Goal: Task Accomplishment & Management: Complete application form

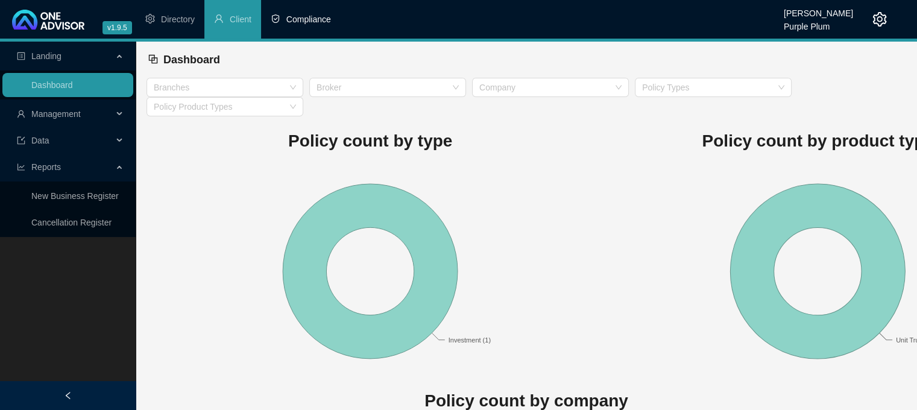
click at [295, 20] on span "Compliance" at bounding box center [308, 19] width 45 height 10
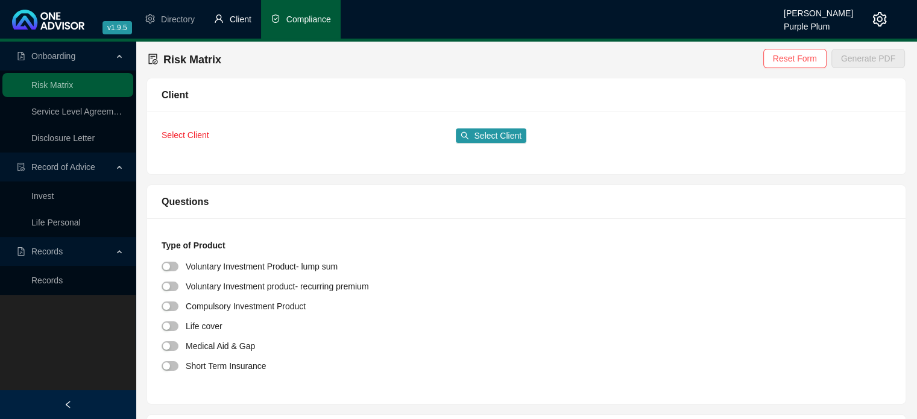
click at [242, 9] on li "Client" at bounding box center [232, 19] width 57 height 39
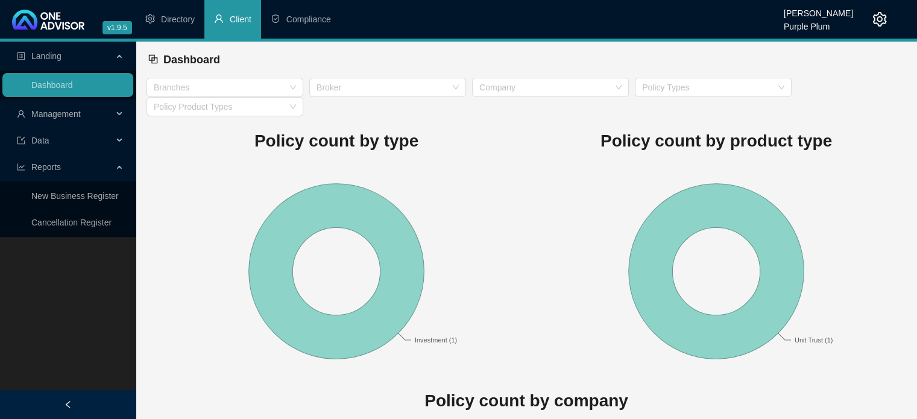
click at [71, 110] on span "Management" at bounding box center [55, 114] width 49 height 10
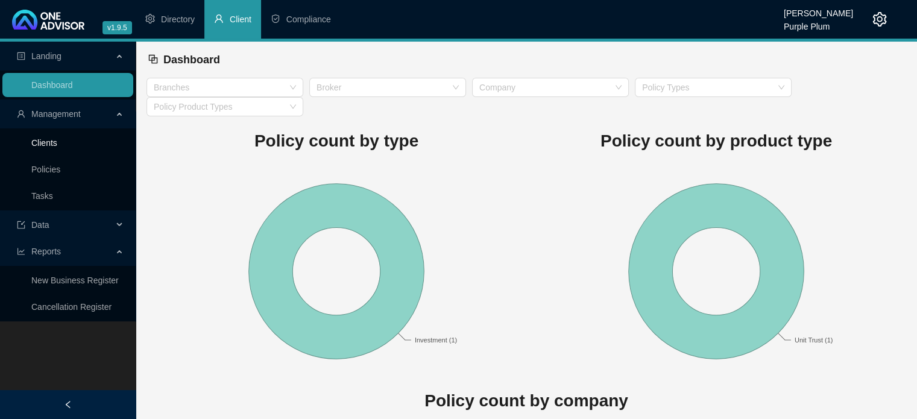
click at [54, 144] on link "Clients" at bounding box center [44, 143] width 26 height 10
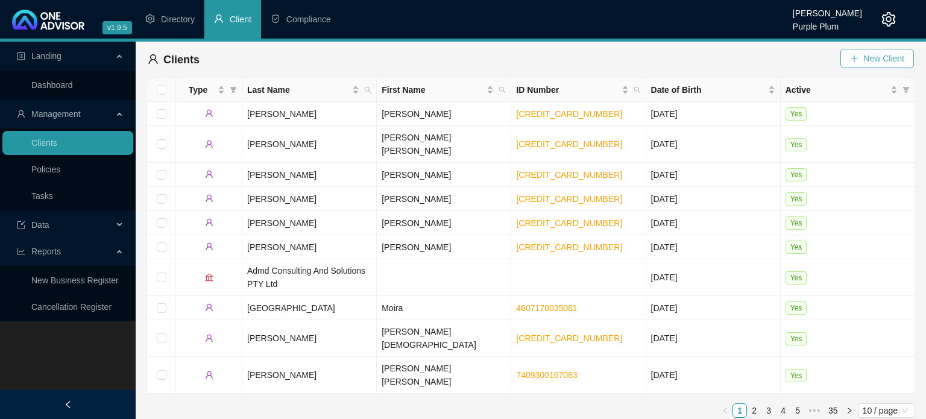
click at [856, 59] on icon "plus" at bounding box center [854, 58] width 8 height 8
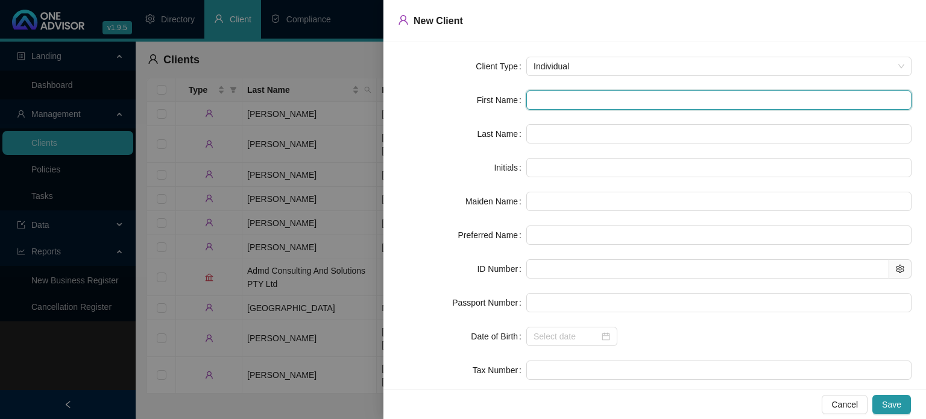
click at [554, 98] on input "text" at bounding box center [718, 99] width 385 height 19
type input "H"
type input "He"
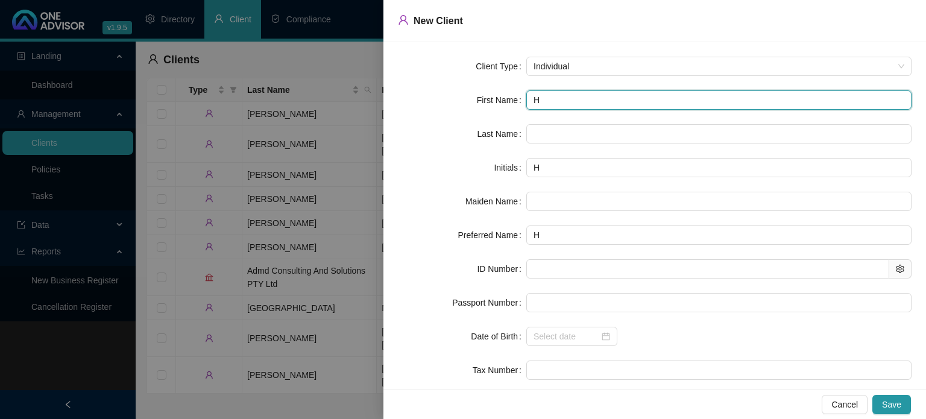
type input "He"
type input "Her"
type input "[PERSON_NAME]"
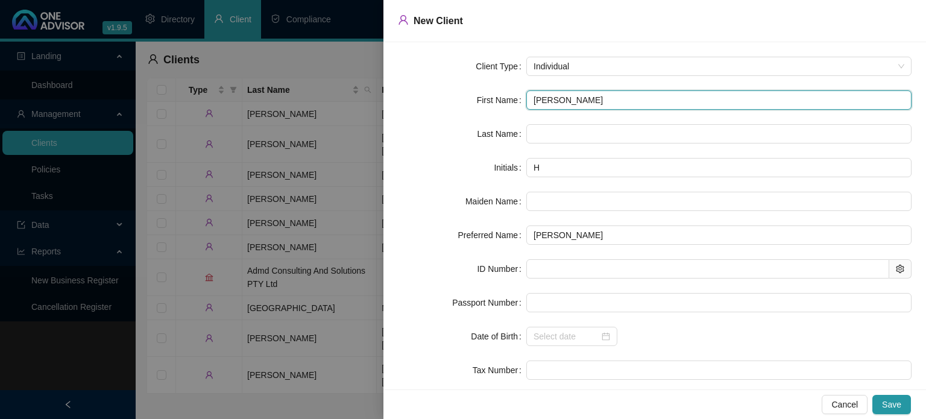
type input "Her"
type input "Herm"
type input "[PERSON_NAME]"
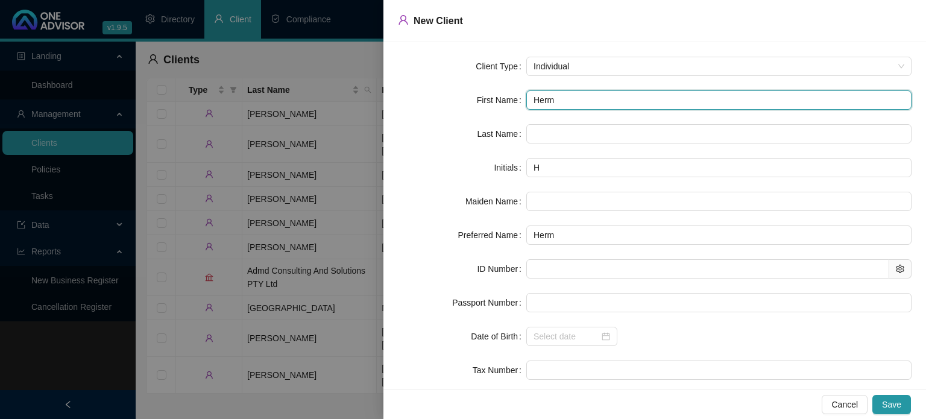
type input "[PERSON_NAME]"
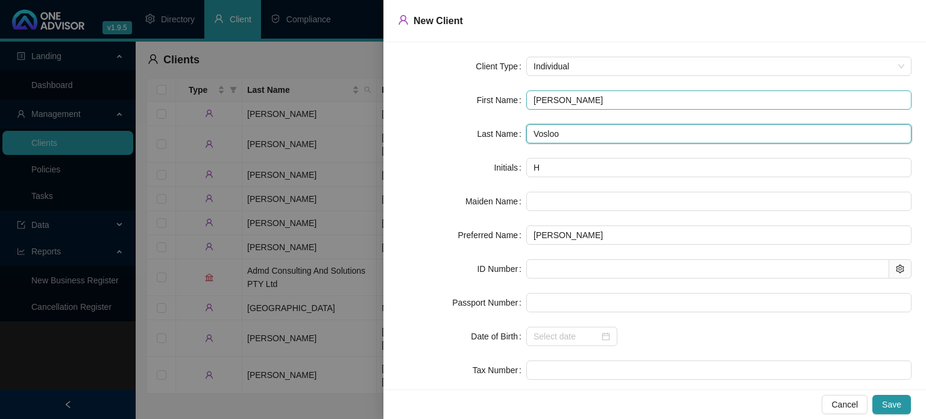
type input "Vosloo"
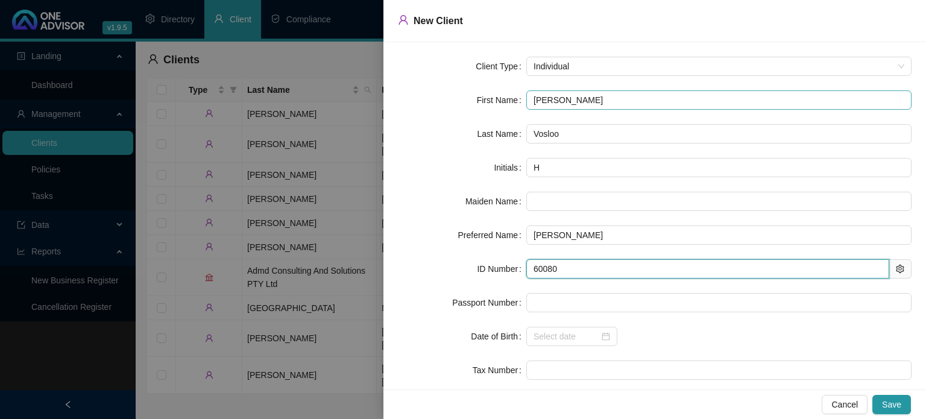
type input "600809"
type input "[DATE]"
type input "[CREDIT_CARD_NUMBER]"
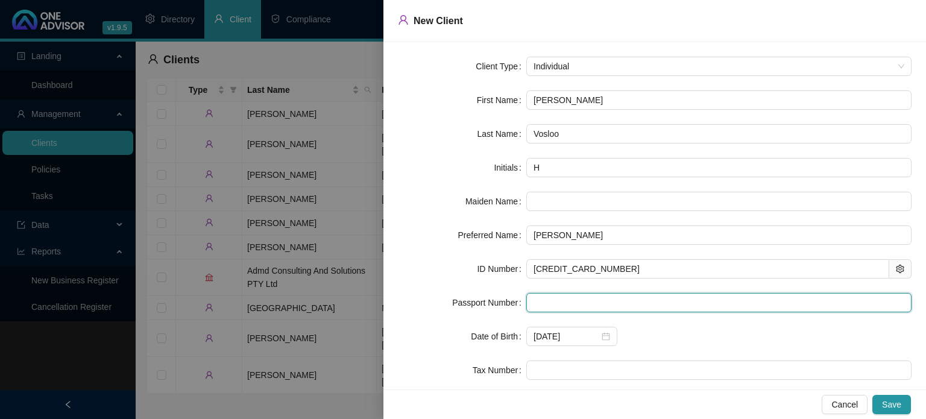
click at [557, 303] on input "text" at bounding box center [718, 302] width 385 height 19
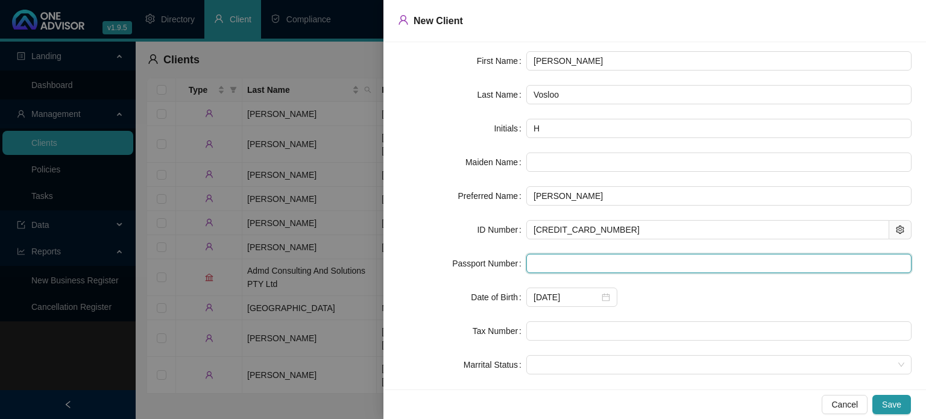
scroll to position [60, 0]
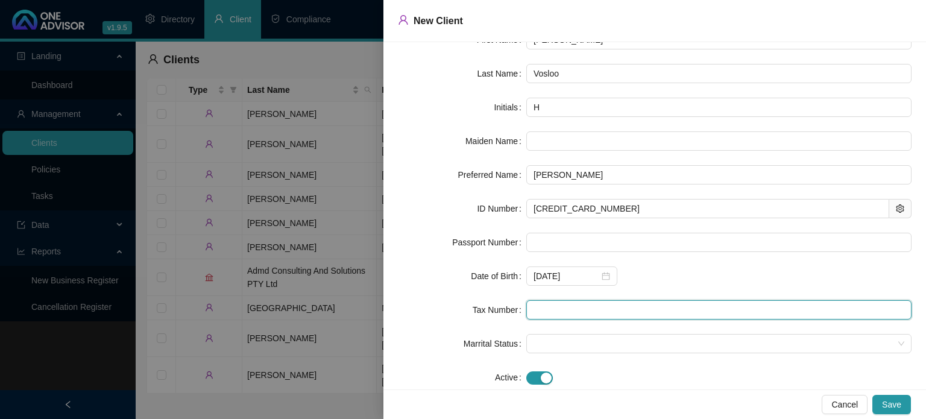
click at [545, 312] on input "text" at bounding box center [718, 309] width 385 height 19
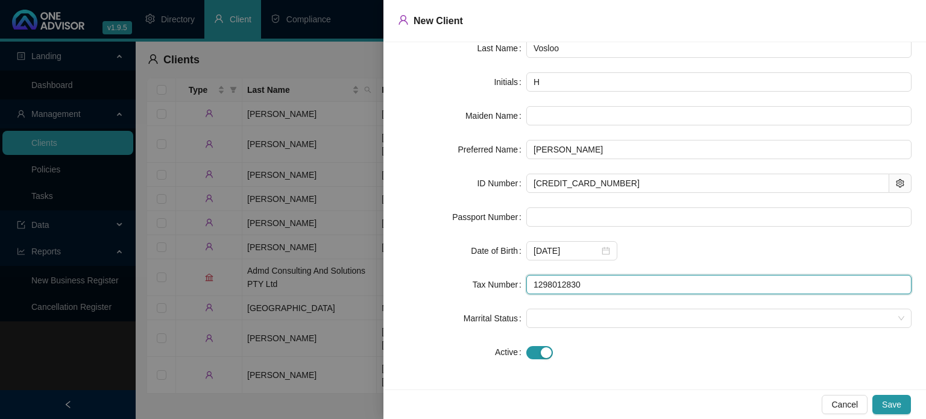
scroll to position [86, 0]
click at [553, 321] on span at bounding box center [718, 318] width 371 height 18
type input "1298012830"
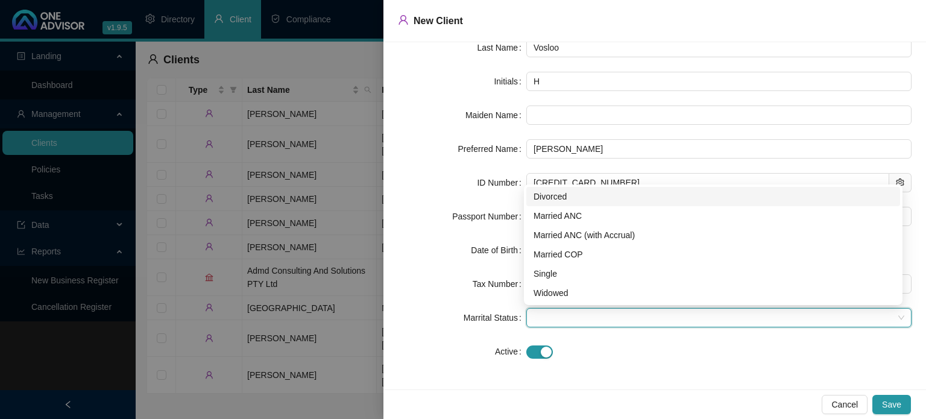
click at [547, 198] on div "Divorced" at bounding box center [712, 196] width 359 height 13
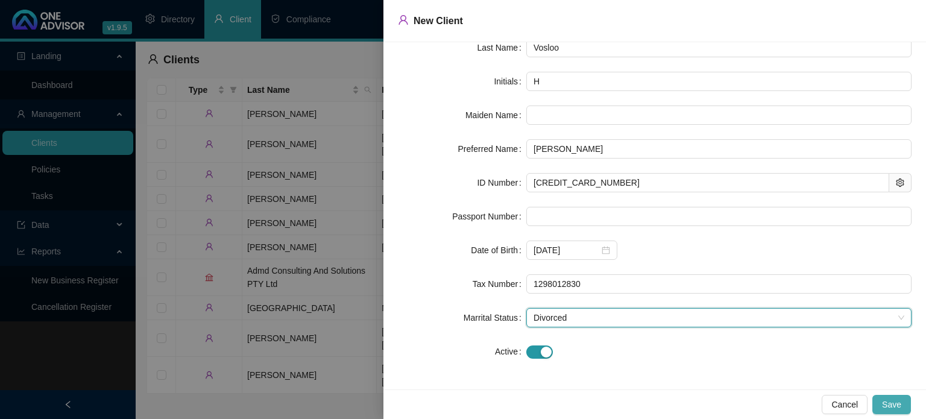
click at [896, 403] on span "Save" at bounding box center [891, 404] width 19 height 13
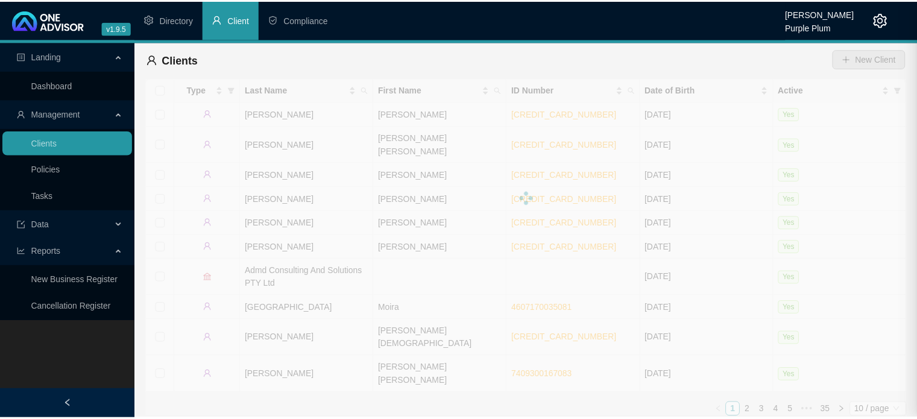
scroll to position [0, 0]
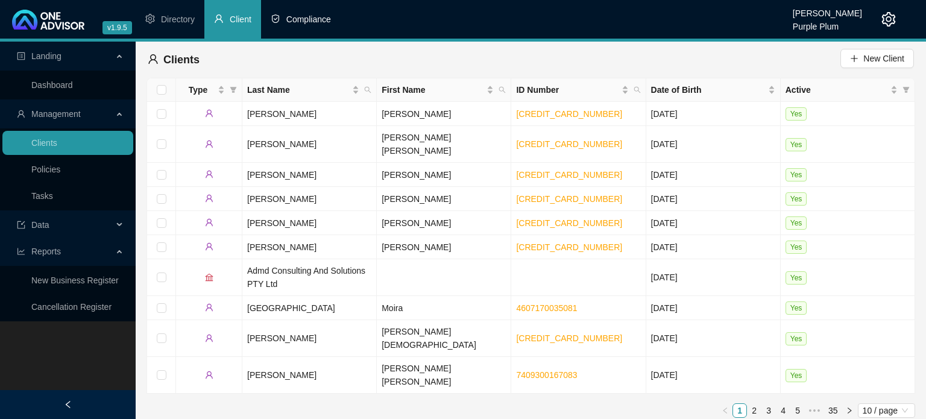
click at [313, 22] on span "Compliance" at bounding box center [308, 19] width 45 height 10
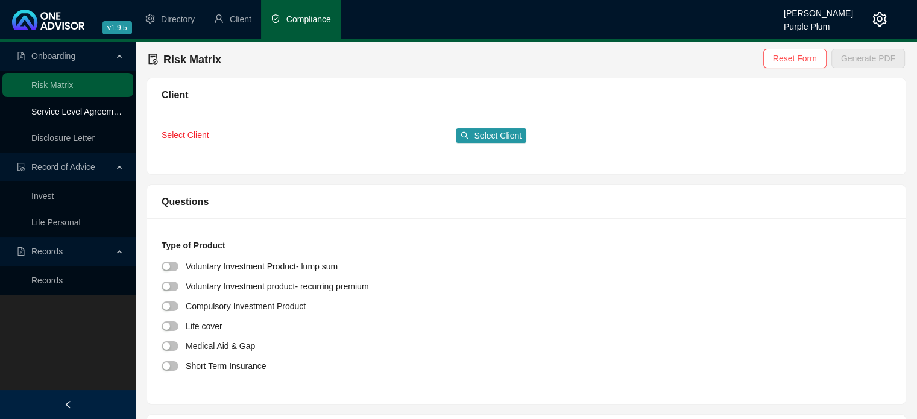
click at [71, 113] on link "Service Level Agreement" at bounding box center [78, 112] width 94 height 10
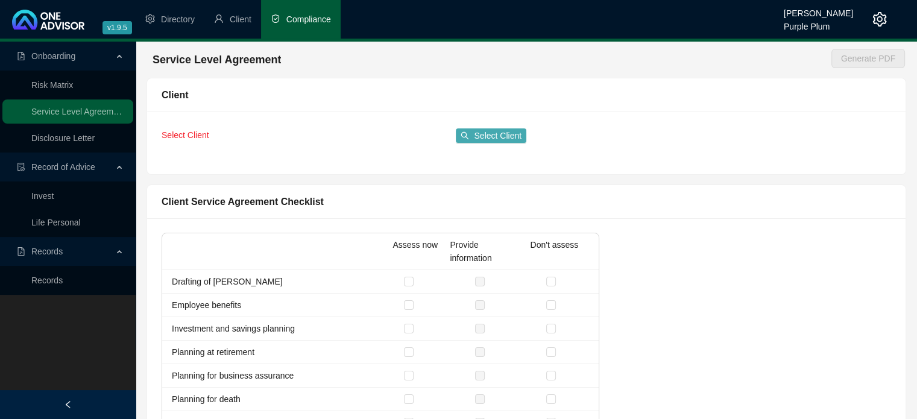
click at [492, 133] on span "Select Client" at bounding box center [498, 135] width 48 height 13
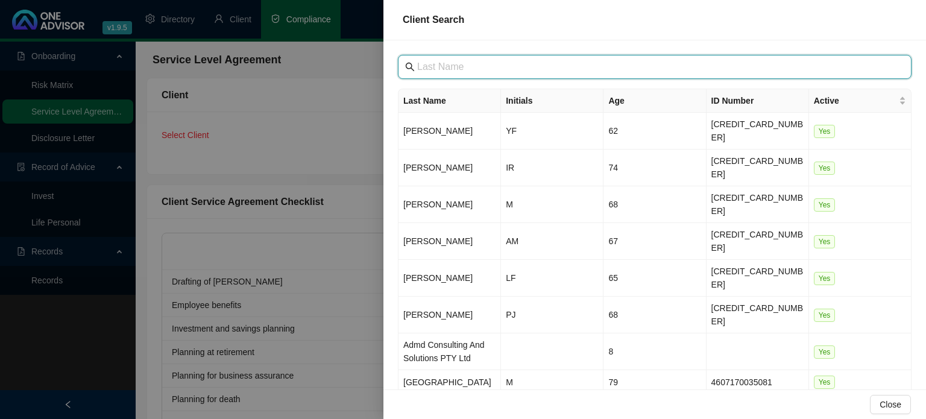
click at [432, 66] on input "text" at bounding box center [655, 67] width 477 height 14
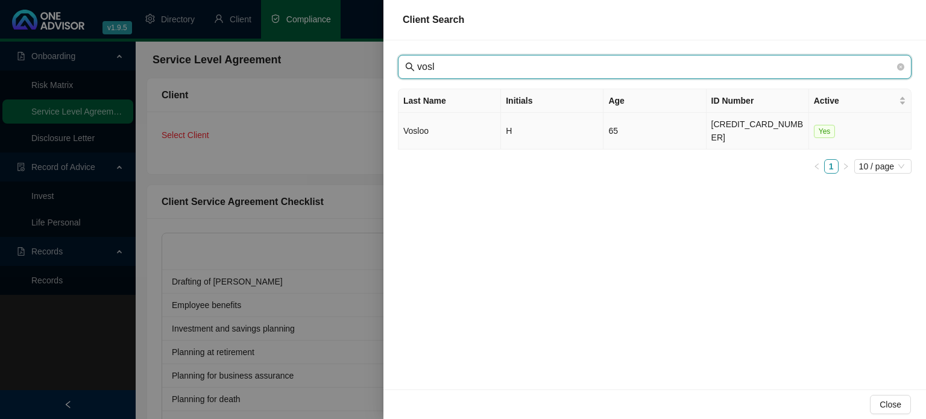
type input "vosl"
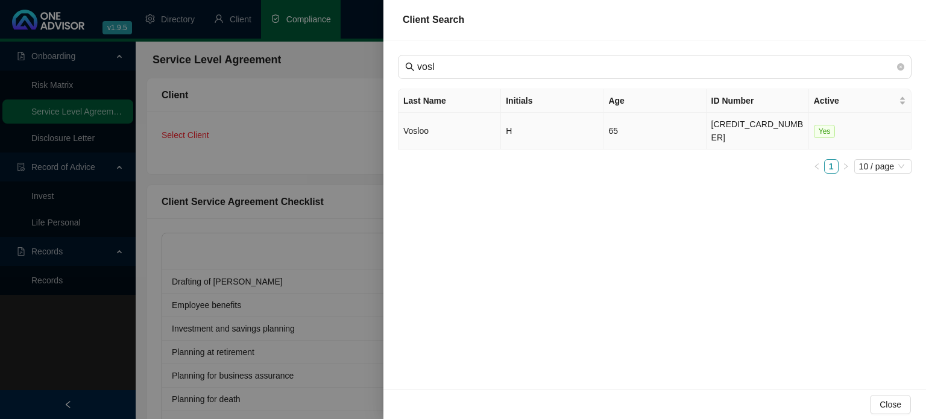
click at [450, 130] on td "Vosloo" at bounding box center [449, 131] width 102 height 37
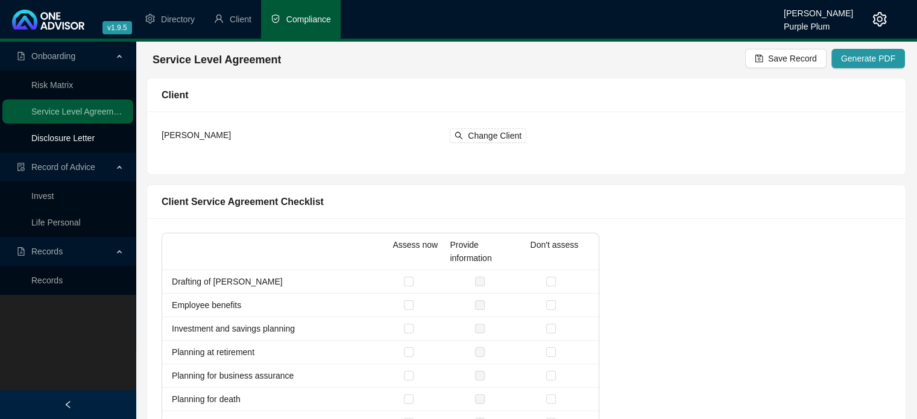
click at [63, 142] on link "Disclosure Letter" at bounding box center [62, 138] width 63 height 10
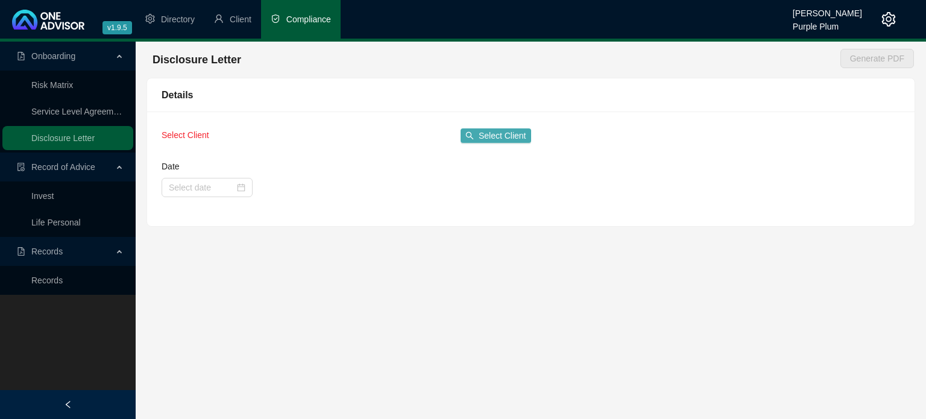
click at [494, 137] on span "Select Client" at bounding box center [503, 135] width 48 height 13
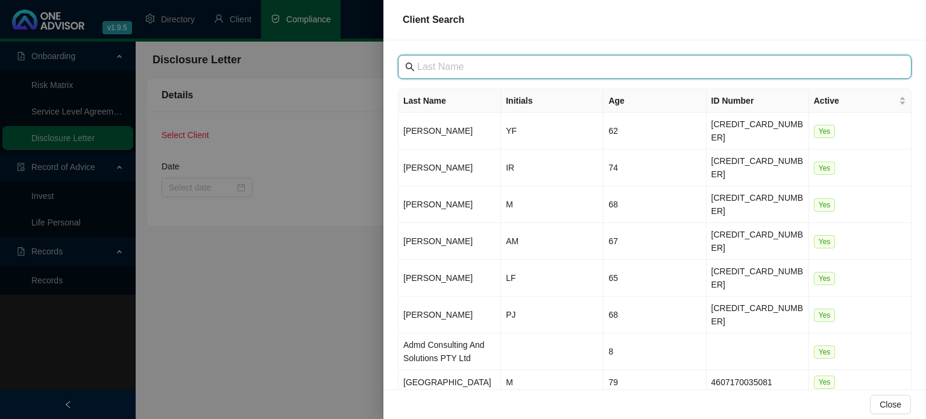
click at [489, 73] on input "text" at bounding box center [655, 67] width 477 height 14
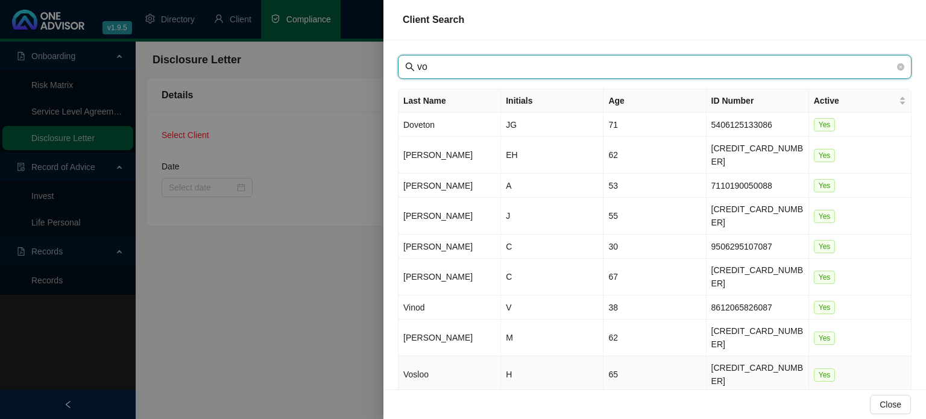
type input "vo"
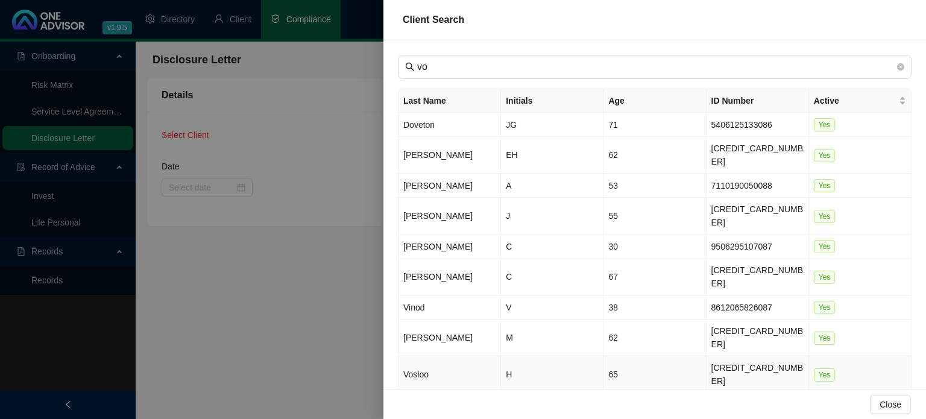
click at [429, 356] on td "Vosloo" at bounding box center [449, 374] width 102 height 37
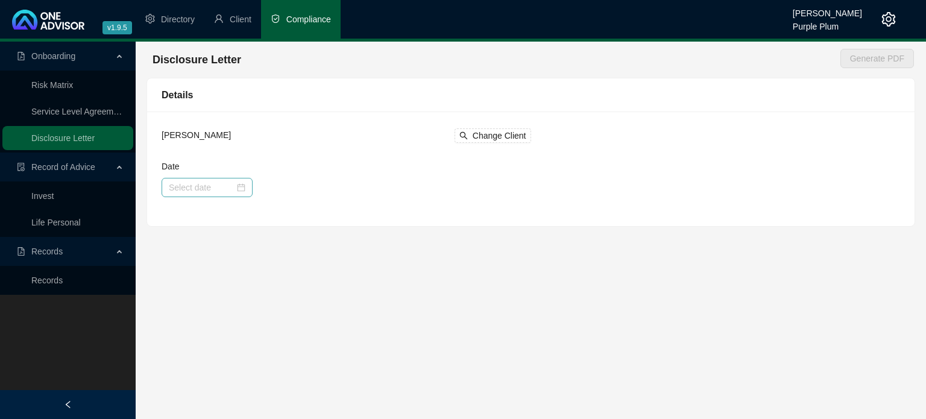
click at [242, 187] on div at bounding box center [207, 187] width 77 height 13
click at [243, 187] on div at bounding box center [207, 187] width 91 height 19
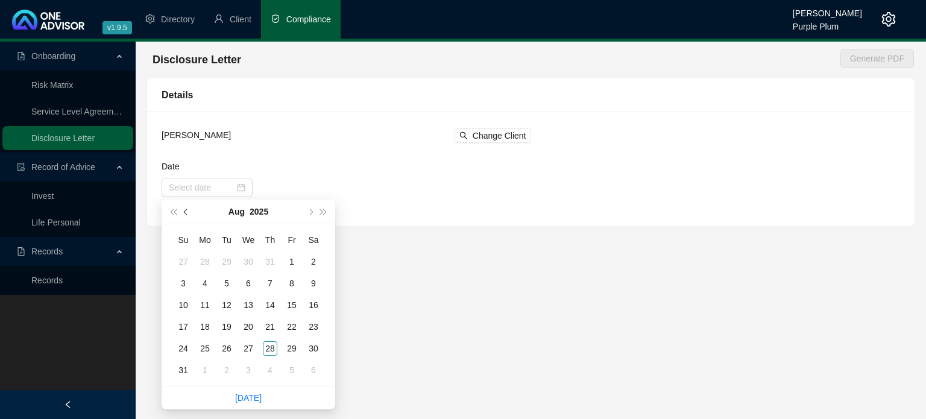
click at [186, 213] on span "prev-year" at bounding box center [187, 212] width 6 height 6
type input "[DATE]"
click at [296, 265] on div "6" at bounding box center [291, 261] width 14 height 14
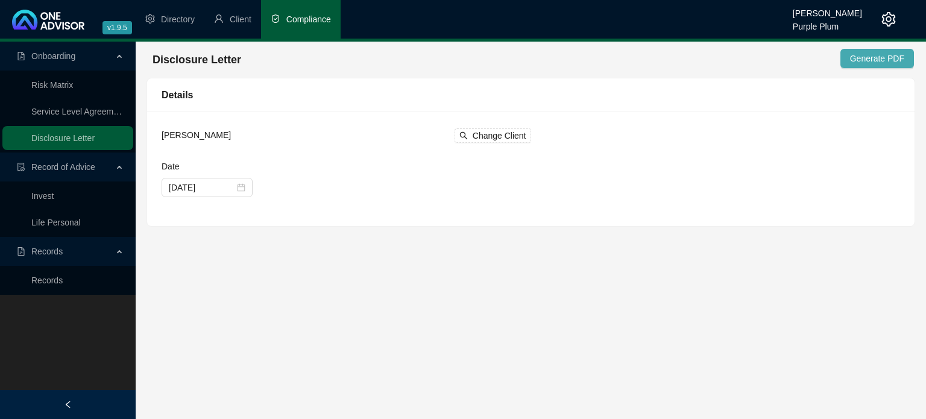
click at [860, 63] on span "Generate PDF" at bounding box center [877, 58] width 54 height 13
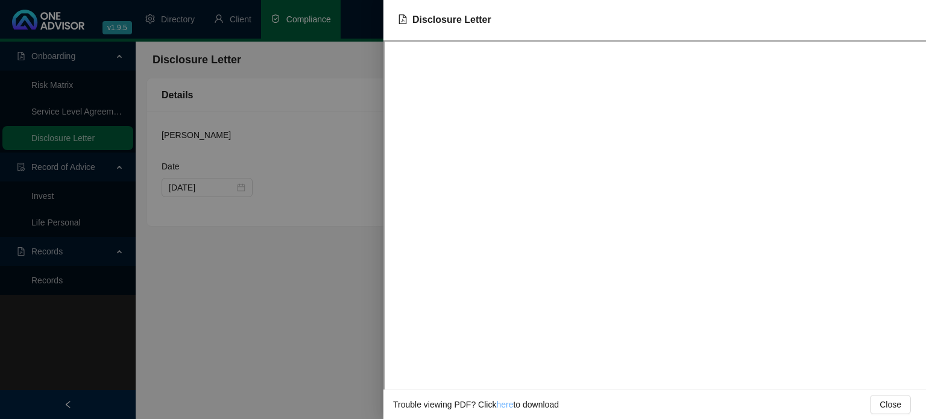
click at [506, 403] on link "here" at bounding box center [504, 405] width 17 height 10
click at [313, 310] on div at bounding box center [463, 209] width 926 height 419
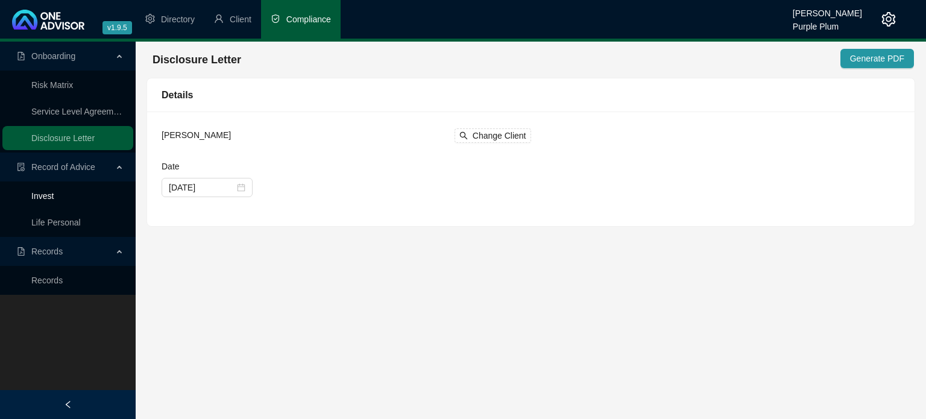
click at [54, 198] on link "Invest" at bounding box center [42, 196] width 22 height 10
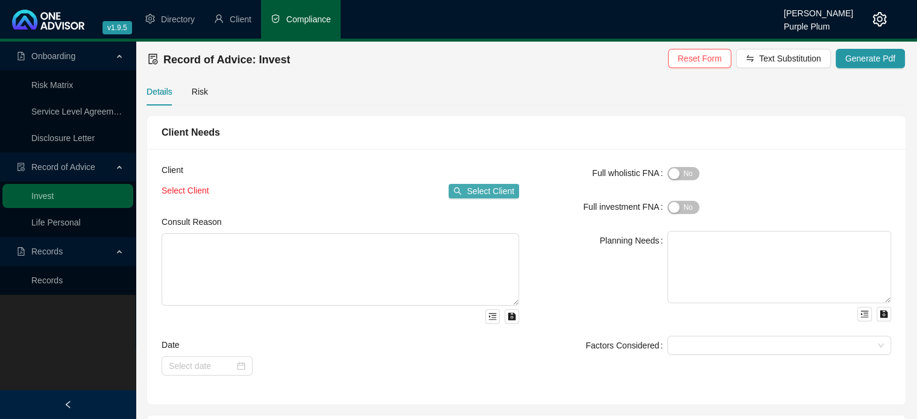
click at [488, 192] on span "Select Client" at bounding box center [491, 190] width 48 height 13
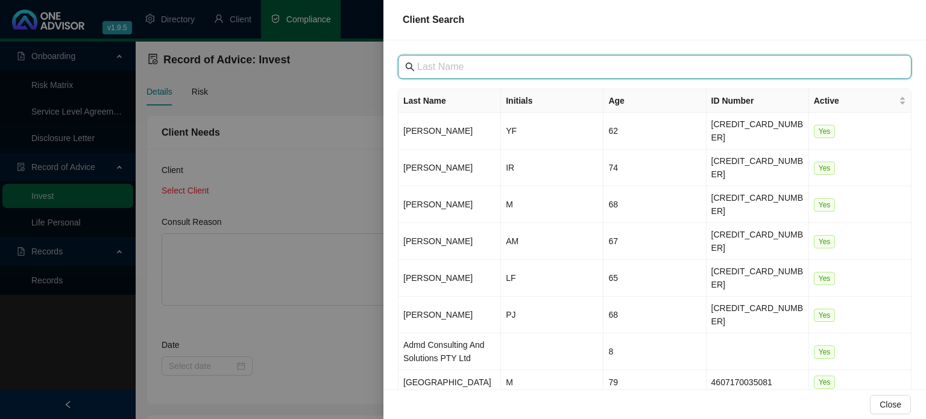
click at [450, 69] on input "text" at bounding box center [655, 67] width 477 height 14
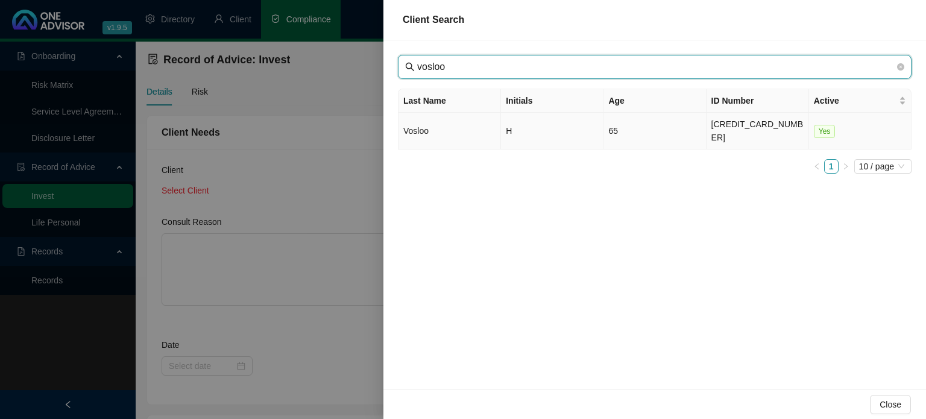
type input "vosloo"
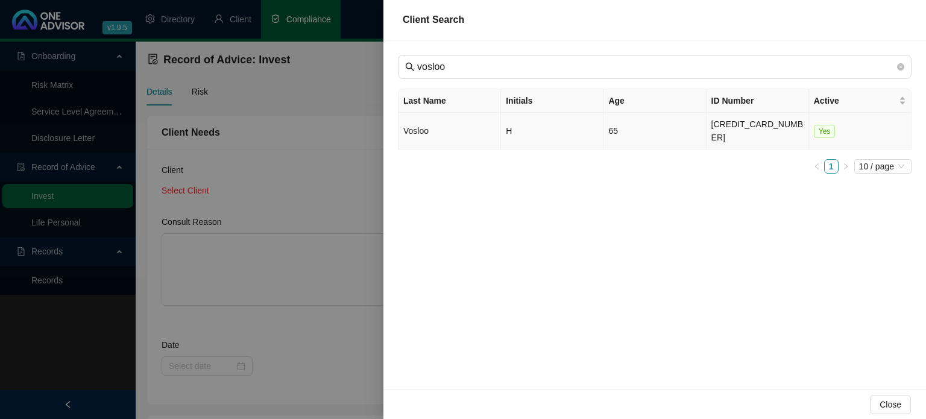
click at [436, 127] on td "Vosloo" at bounding box center [449, 131] width 102 height 37
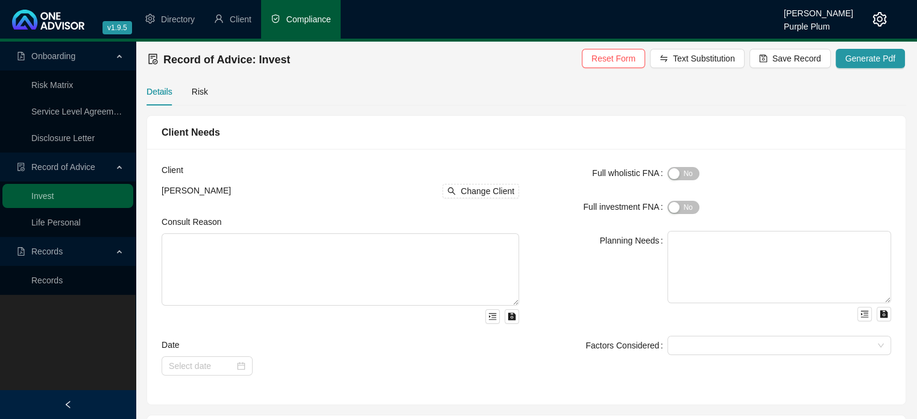
scroll to position [60, 0]
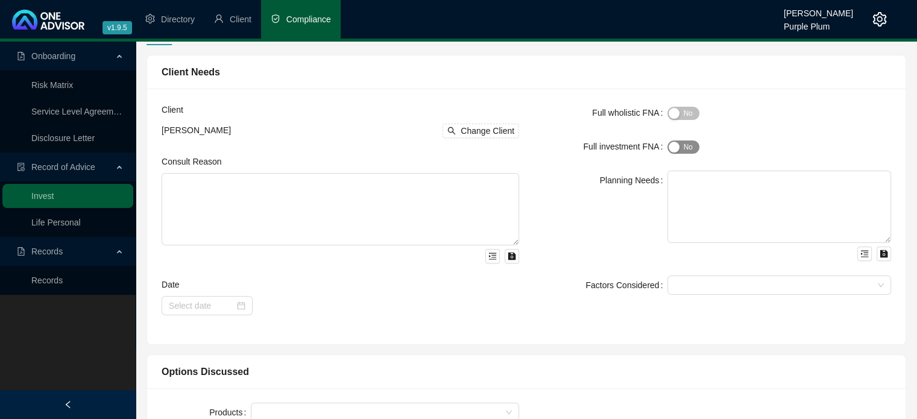
click at [685, 149] on span "Yes No" at bounding box center [683, 146] width 32 height 13
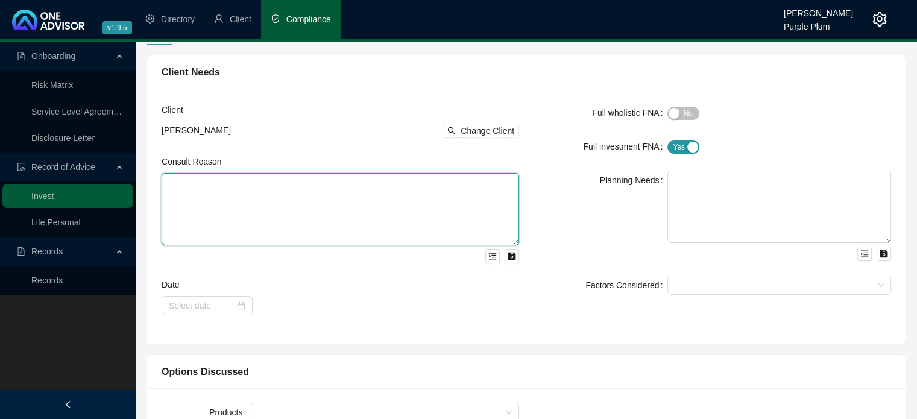
click at [231, 194] on textarea at bounding box center [340, 209] width 357 height 72
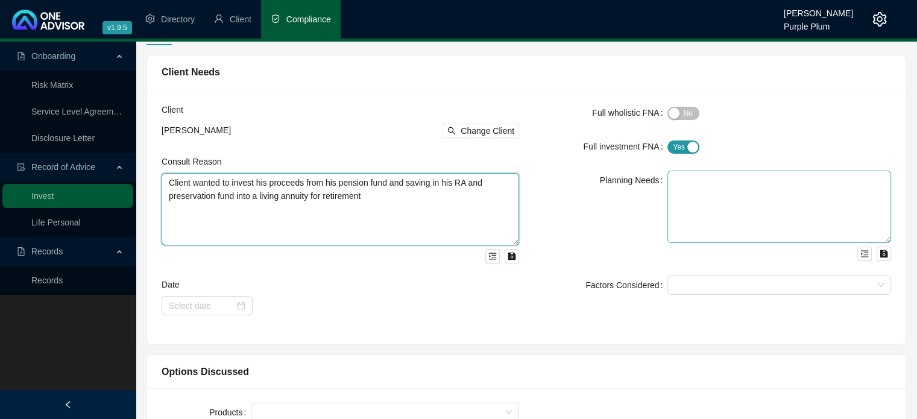
type textarea "Client wanted to invest his proceeds from his pension fund and saving in his RA…"
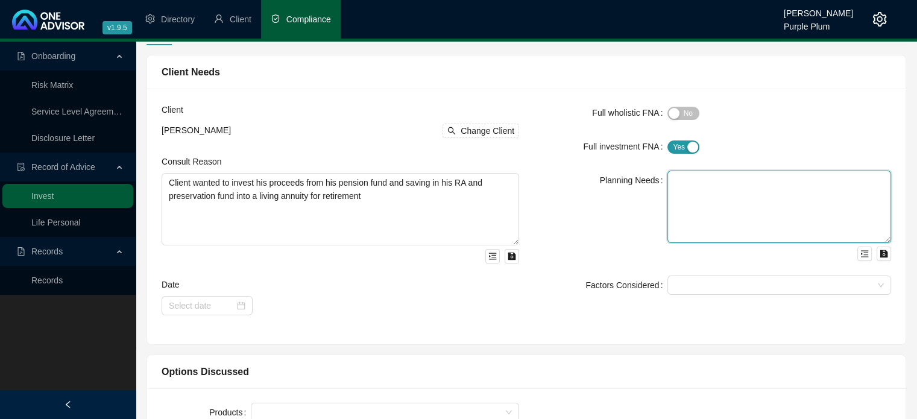
click at [676, 173] on textarea at bounding box center [779, 207] width 224 height 72
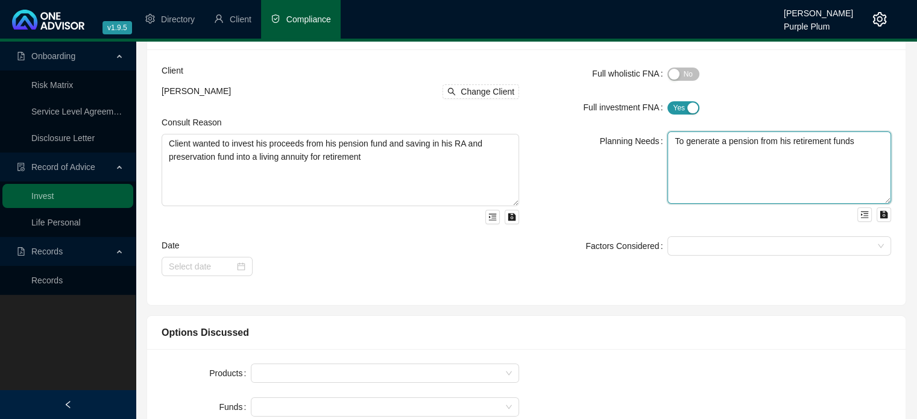
scroll to position [121, 0]
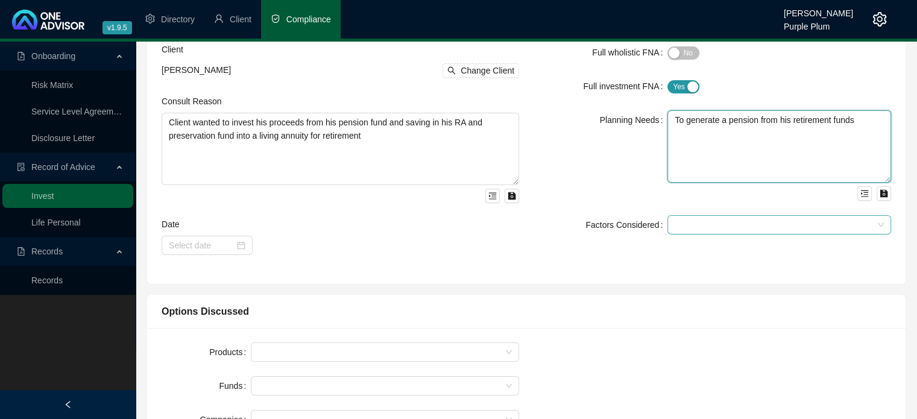
type textarea "To generate a pension from his retirement funds"
click at [675, 228] on input "search" at bounding box center [675, 225] width 2 height 9
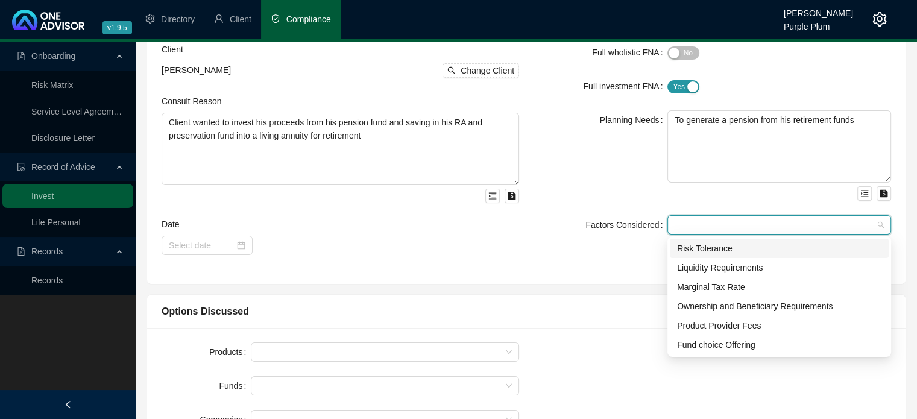
click at [683, 245] on div "Risk Tolerance" at bounding box center [779, 248] width 204 height 13
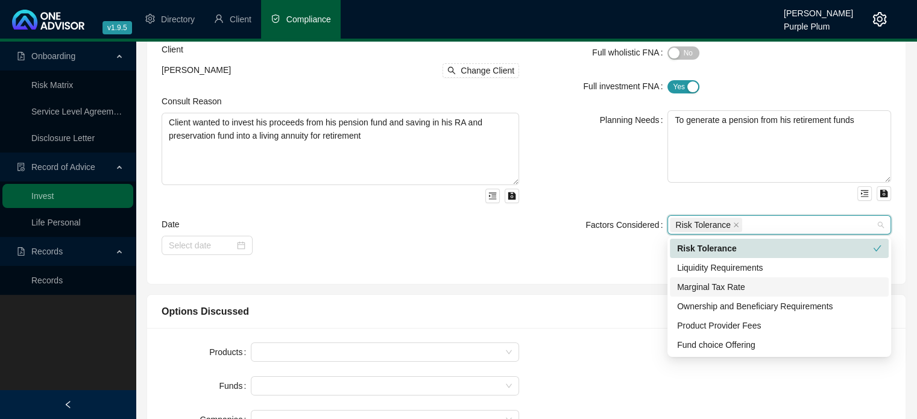
drag, startPoint x: 686, startPoint y: 284, endPoint x: 680, endPoint y: 287, distance: 6.7
click at [686, 284] on div "Marginal Tax Rate" at bounding box center [779, 286] width 204 height 13
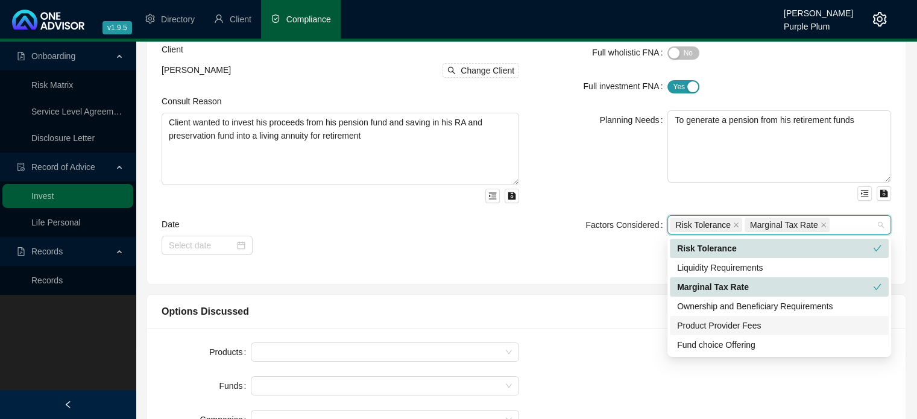
click at [678, 324] on div "Product Provider Fees" at bounding box center [779, 325] width 204 height 13
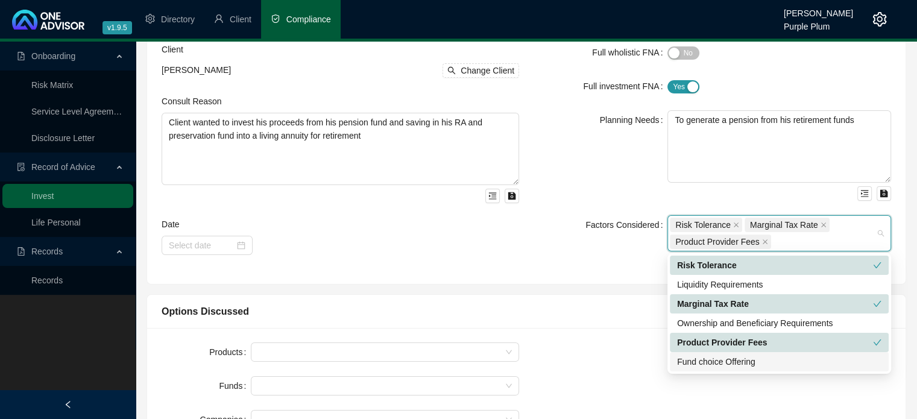
click at [687, 363] on div "Fund choice Offering" at bounding box center [779, 361] width 204 height 13
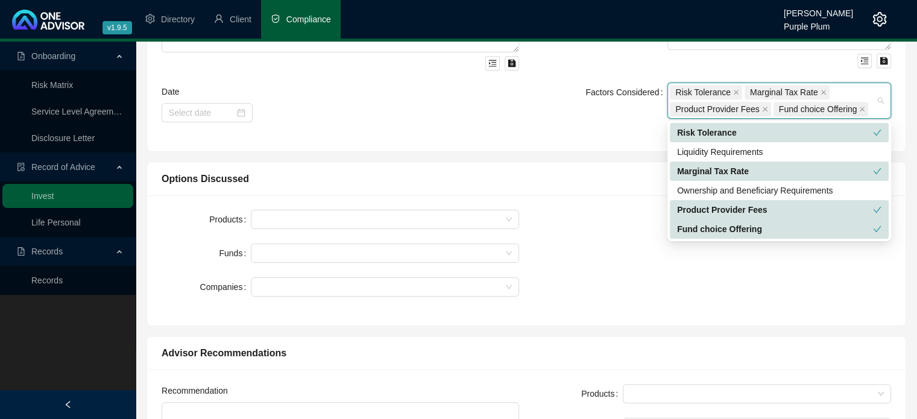
scroll to position [301, 0]
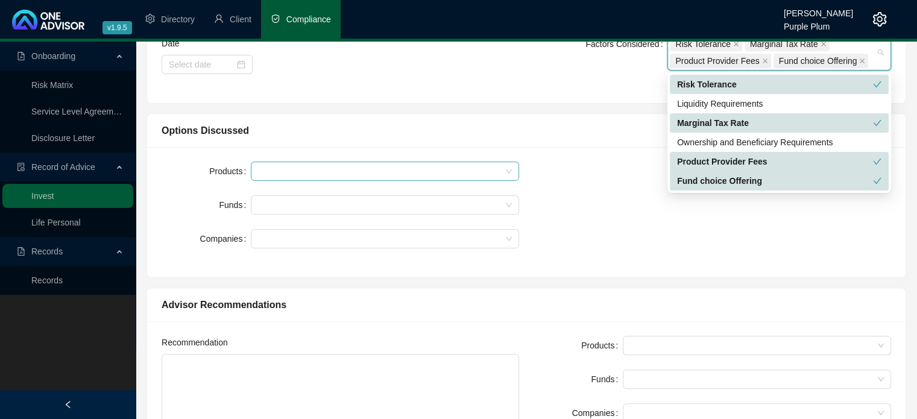
click at [264, 173] on div at bounding box center [378, 171] width 251 height 9
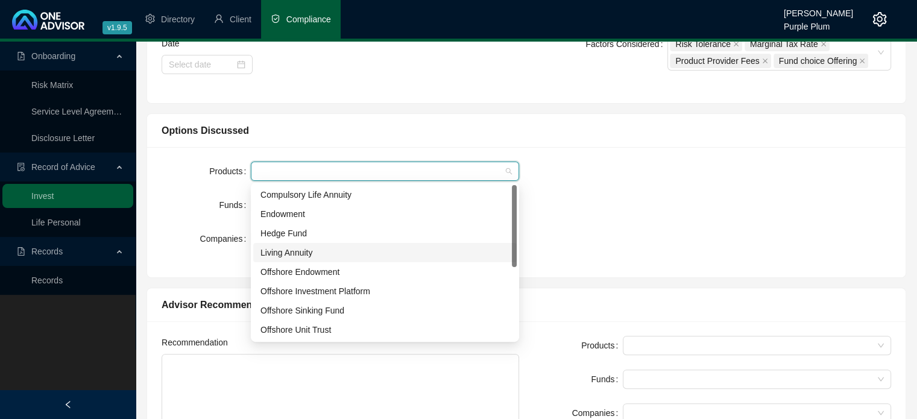
click at [289, 250] on div "Living Annuity" at bounding box center [384, 252] width 249 height 13
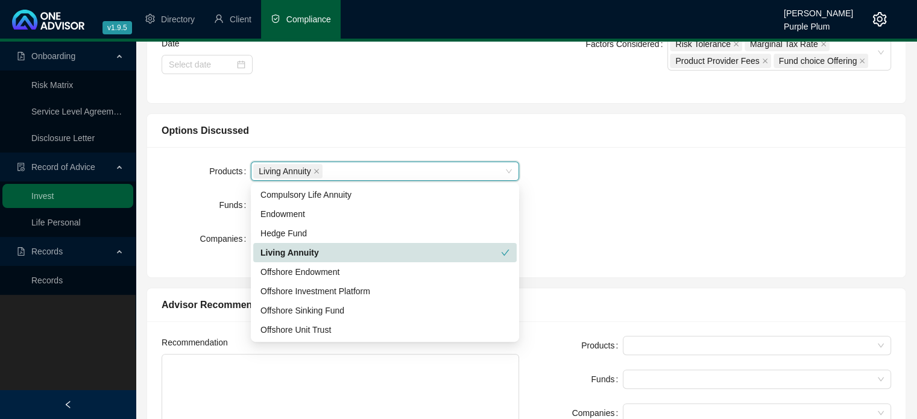
click at [165, 222] on form "Products Living Annuity Living Annuity Funds Companies" at bounding box center [340, 205] width 357 height 87
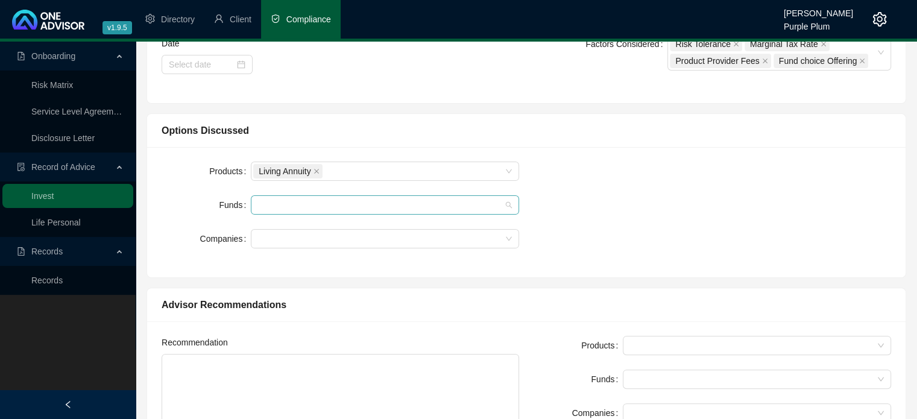
click at [271, 204] on div at bounding box center [378, 205] width 251 height 9
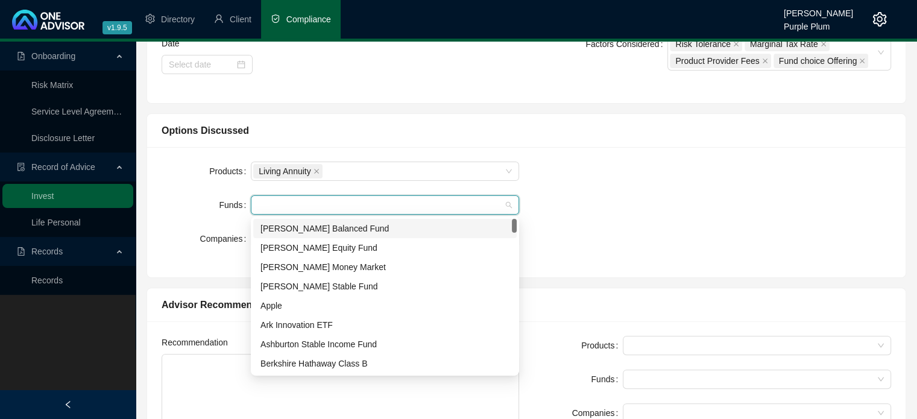
click at [286, 225] on div "[PERSON_NAME] Balanced Fund" at bounding box center [384, 228] width 249 height 13
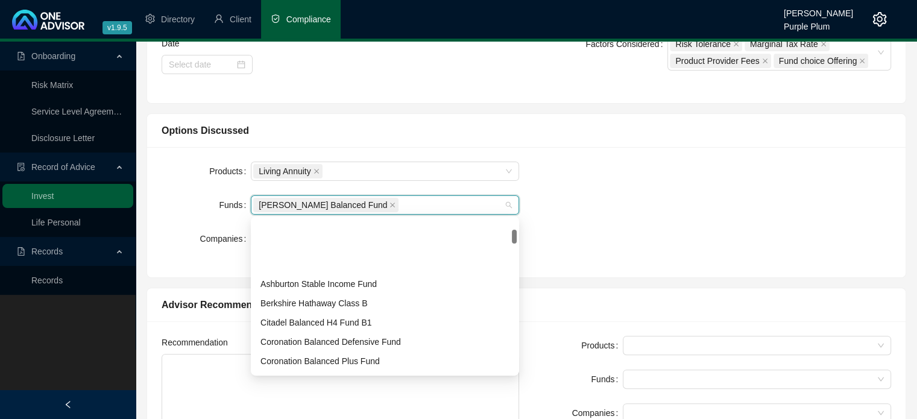
scroll to position [121, 0]
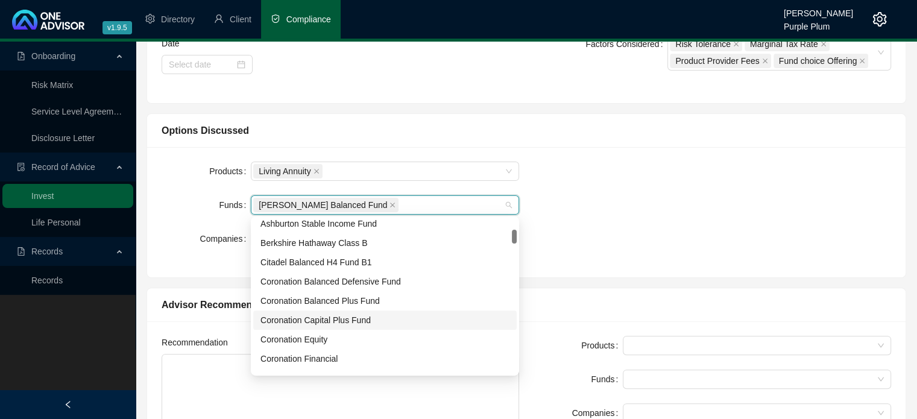
click at [304, 318] on div "Coronation Capital Plus Fund" at bounding box center [384, 319] width 249 height 13
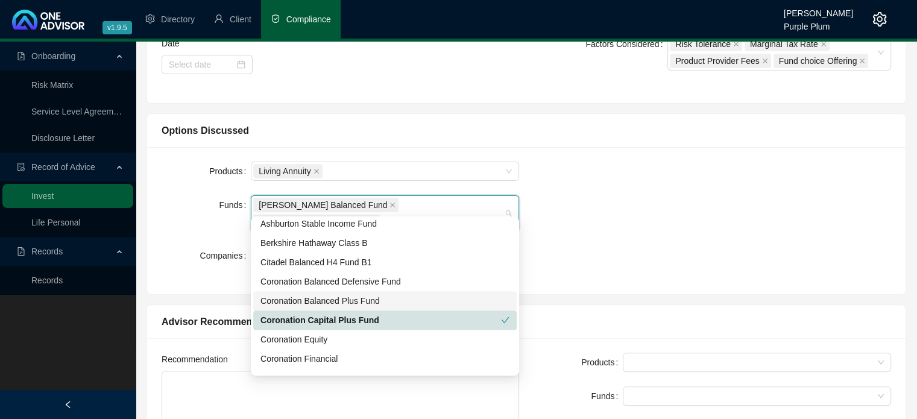
click at [296, 297] on div "Coronation Balanced Plus Fund" at bounding box center [384, 300] width 249 height 13
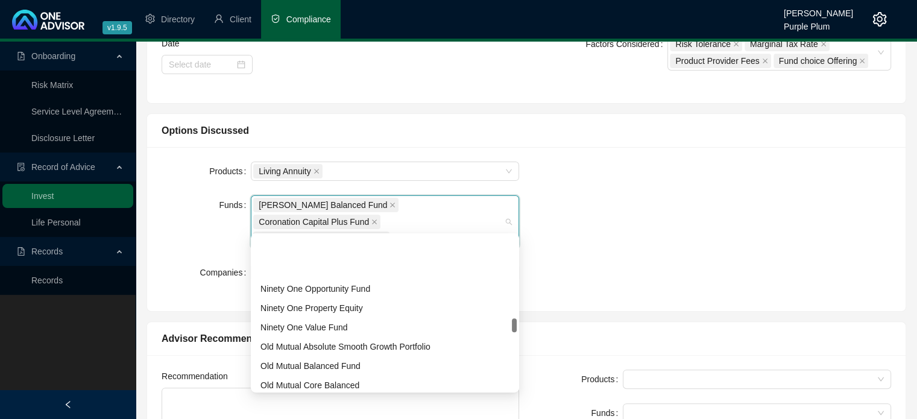
scroll to position [904, 0]
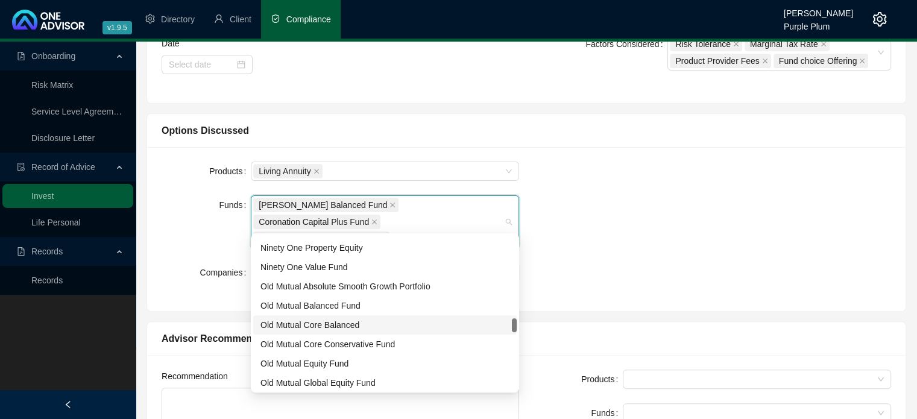
click at [308, 327] on div "Old Mutual Core Balanced" at bounding box center [384, 324] width 249 height 13
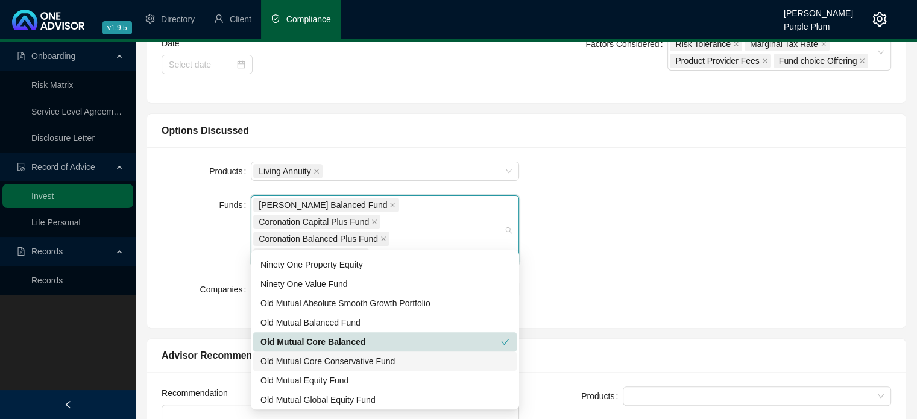
click at [321, 358] on div "Old Mutual Core Conservative Fund" at bounding box center [384, 360] width 249 height 13
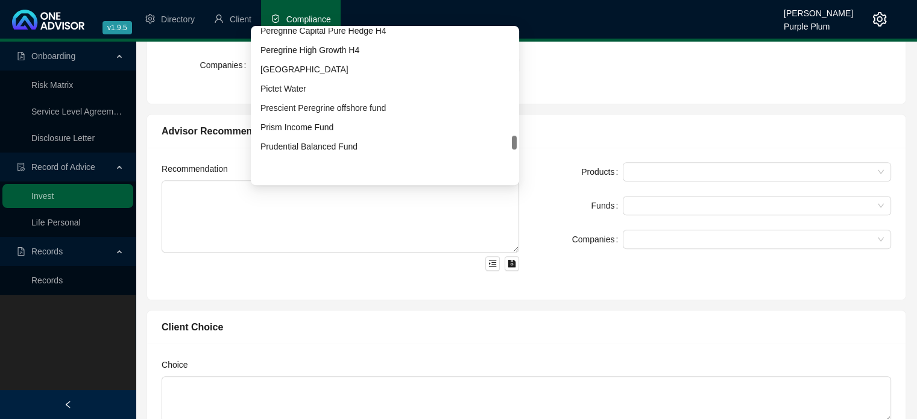
scroll to position [1181, 0]
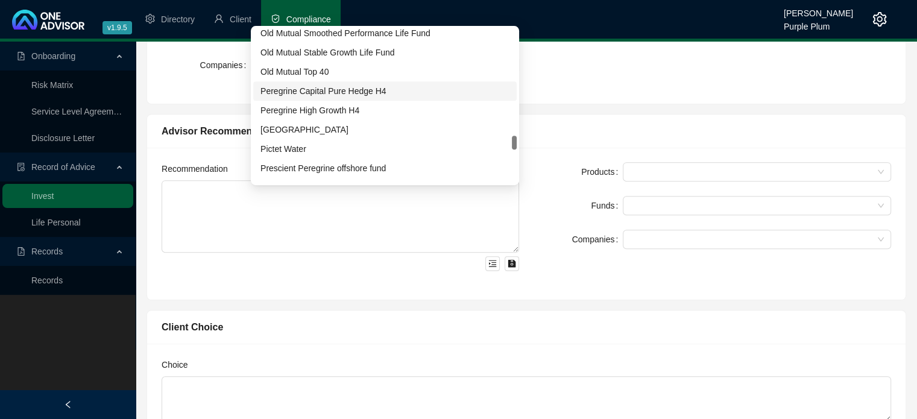
click at [323, 92] on div "Peregrine Capital Pure Hedge H4" at bounding box center [384, 90] width 249 height 13
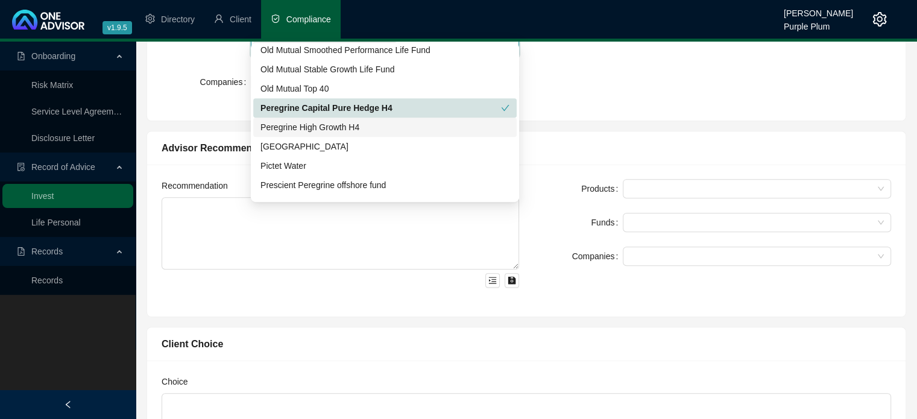
click at [331, 127] on div "Peregrine High Growth H4" at bounding box center [384, 127] width 249 height 13
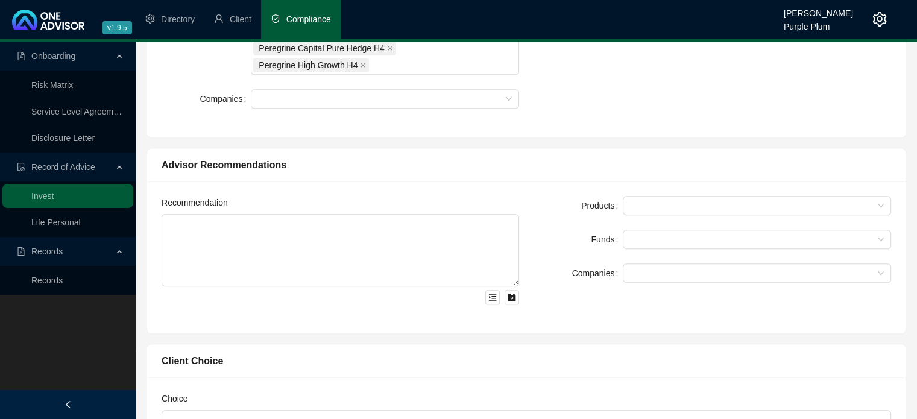
click at [500, 334] on div "Client Choice Choice" at bounding box center [526, 418] width 770 height 169
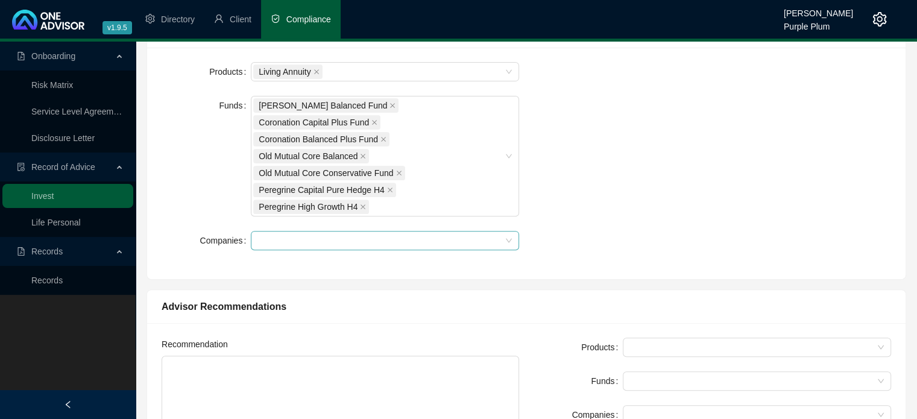
scroll to position [422, 0]
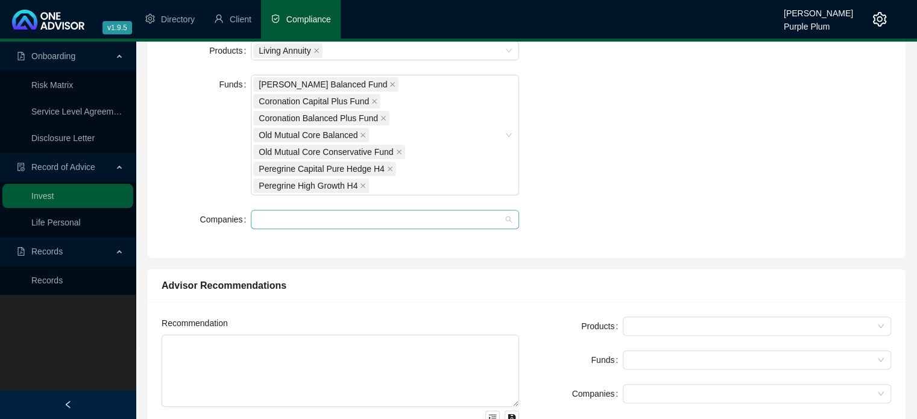
click at [275, 215] on div at bounding box center [378, 219] width 251 height 9
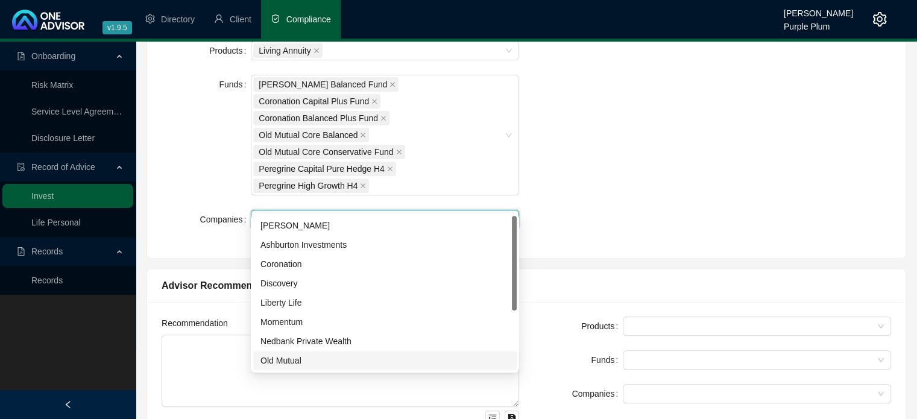
click at [283, 359] on div "Old Mutual" at bounding box center [384, 360] width 249 height 13
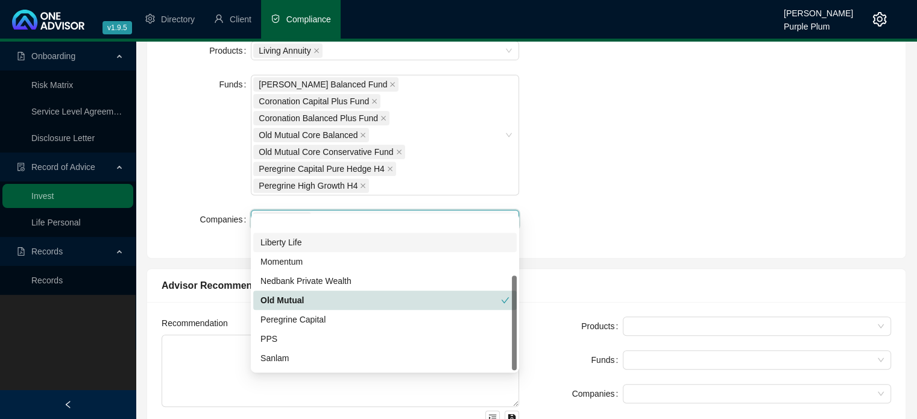
scroll to position [96, 0]
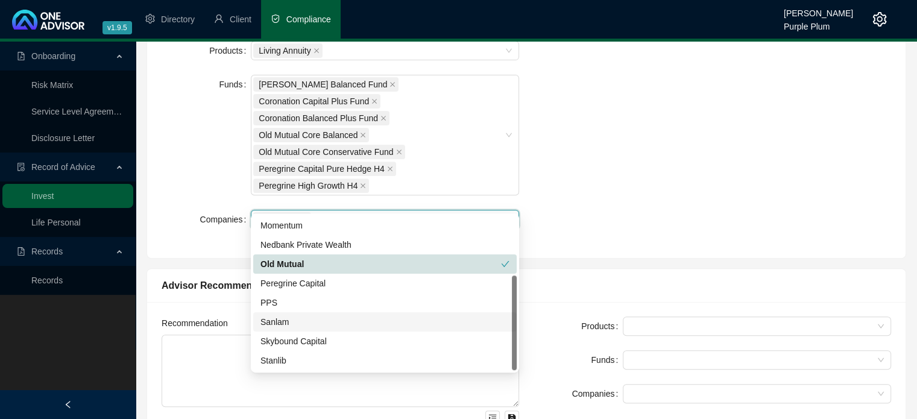
click at [284, 319] on div "Sanlam" at bounding box center [384, 321] width 249 height 13
drag, startPoint x: 595, startPoint y: 207, endPoint x: 547, endPoint y: 227, distance: 51.8
click at [594, 207] on div "Products Living Annuity Funds [PERSON_NAME] Balanced Fund Coronation Capital Pl…" at bounding box center [526, 142] width 744 height 203
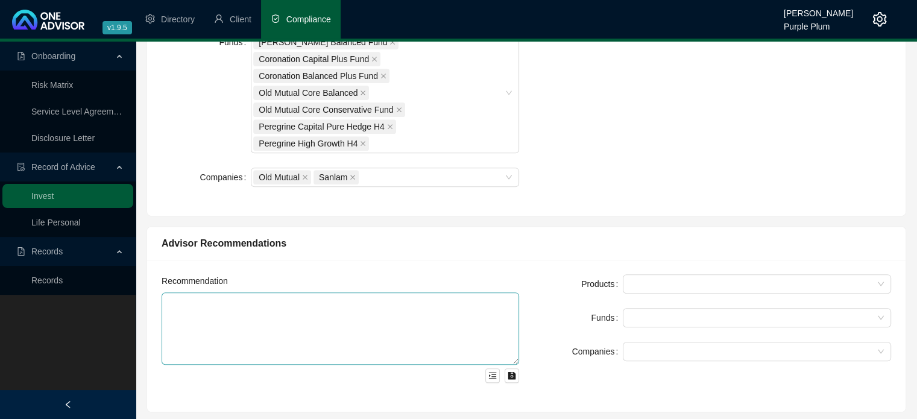
scroll to position [482, 0]
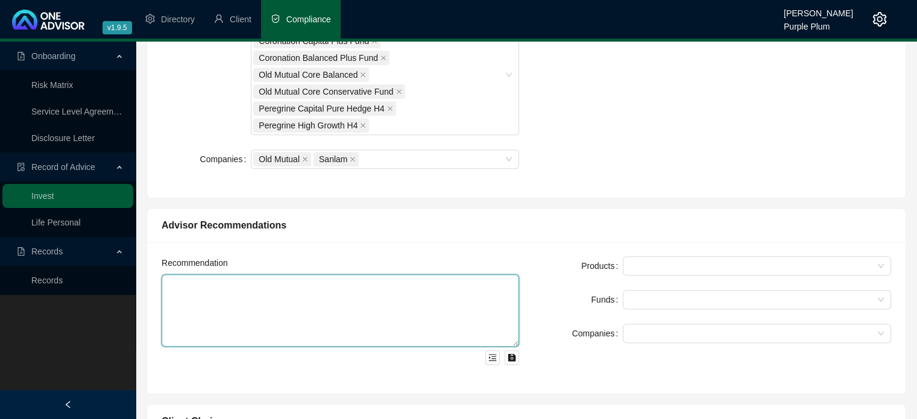
click at [287, 279] on textarea at bounding box center [340, 310] width 357 height 72
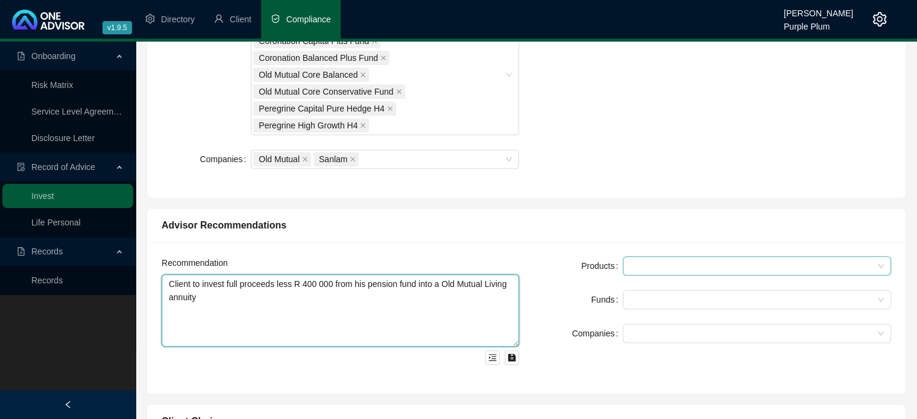
click at [644, 262] on div at bounding box center [750, 266] width 251 height 9
type textarea "Client to invest full proceeds less R 400 000 from his pension fund into a Old …"
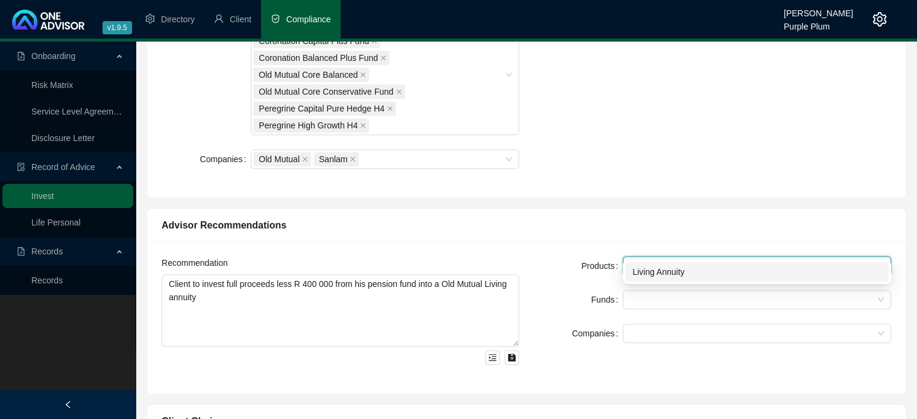
click at [653, 274] on div "Living Annuity" at bounding box center [756, 271] width 249 height 13
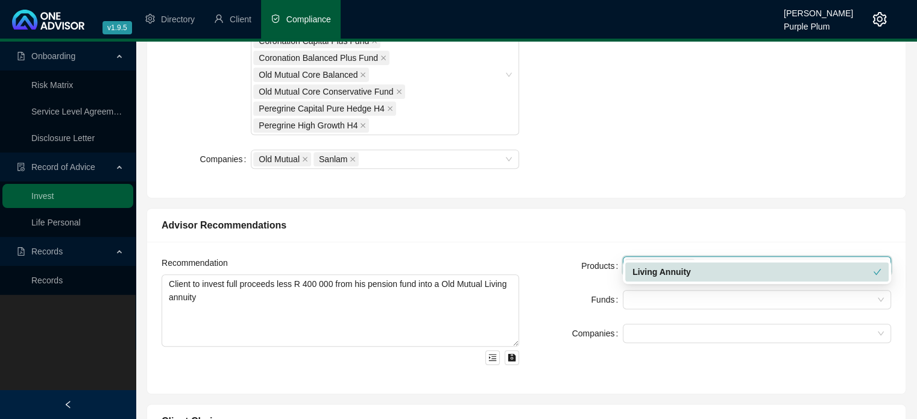
click at [583, 290] on div "Funds" at bounding box center [577, 299] width 89 height 19
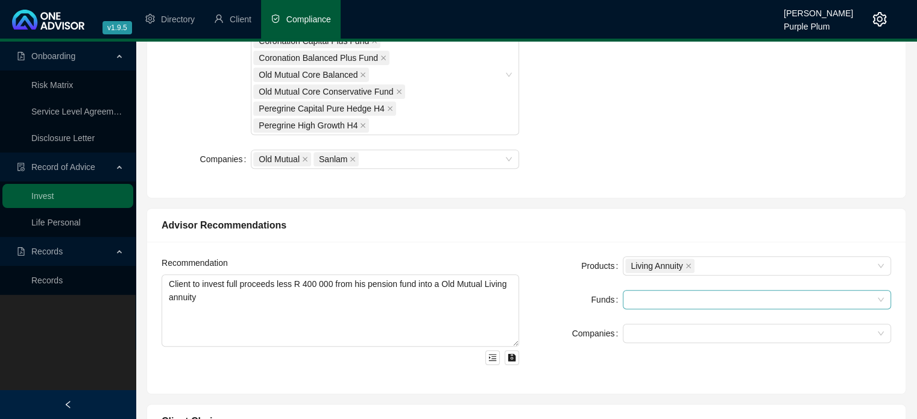
click at [639, 295] on div at bounding box center [750, 299] width 251 height 9
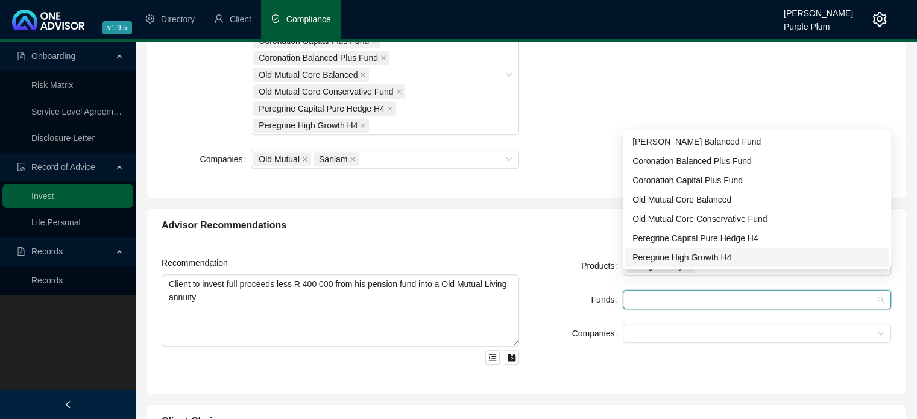
click at [646, 259] on div "Peregrine High Growth H4" at bounding box center [756, 257] width 249 height 13
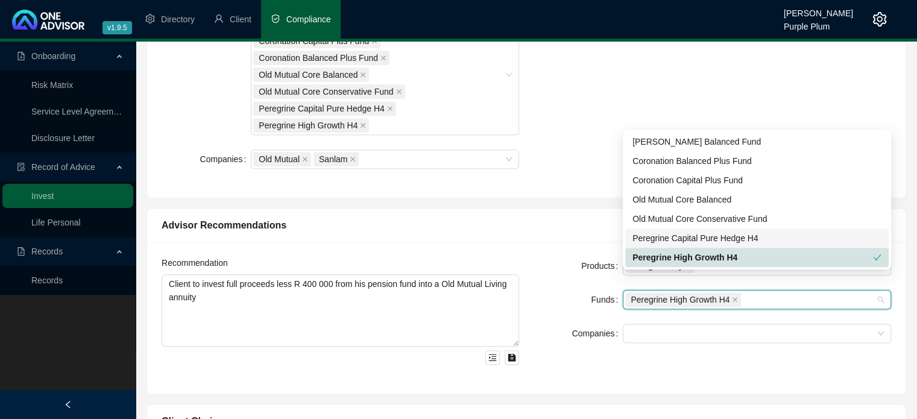
drag, startPoint x: 646, startPoint y: 239, endPoint x: 644, endPoint y: 221, distance: 18.2
click at [646, 238] on div "Peregrine Capital Pure Hedge H4" at bounding box center [756, 237] width 249 height 13
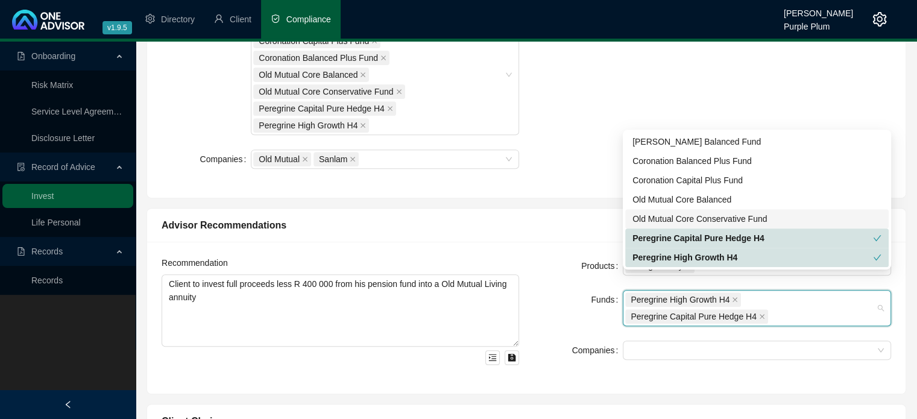
drag, startPoint x: 644, startPoint y: 219, endPoint x: 644, endPoint y: 208, distance: 10.9
click at [644, 218] on div "Old Mutual Core Conservative Fund" at bounding box center [756, 218] width 249 height 13
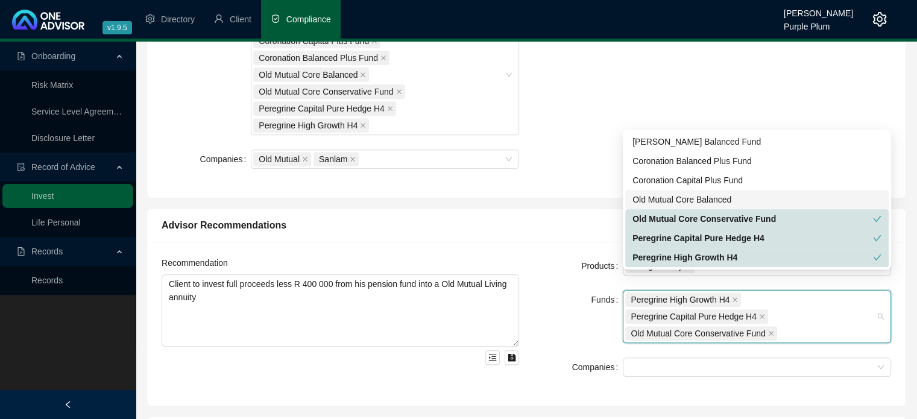
click at [646, 199] on div "Old Mutual Core Balanced" at bounding box center [756, 199] width 249 height 13
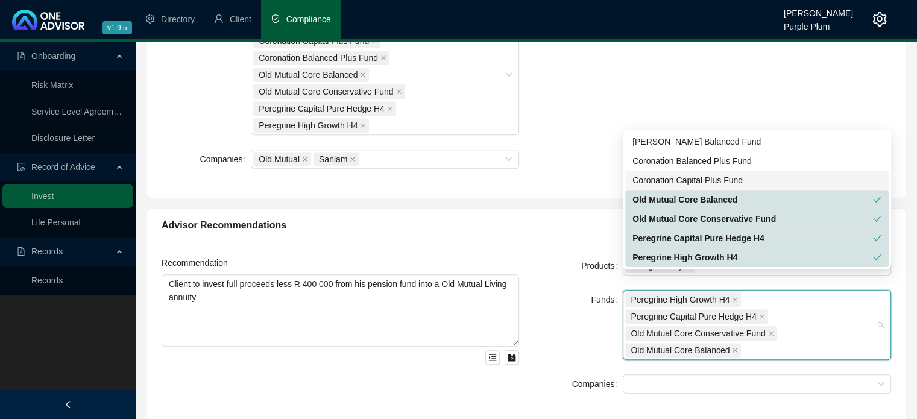
drag, startPoint x: 644, startPoint y: 180, endPoint x: 643, endPoint y: 171, distance: 8.5
click at [644, 179] on div "Coronation Capital Plus Fund" at bounding box center [756, 180] width 249 height 13
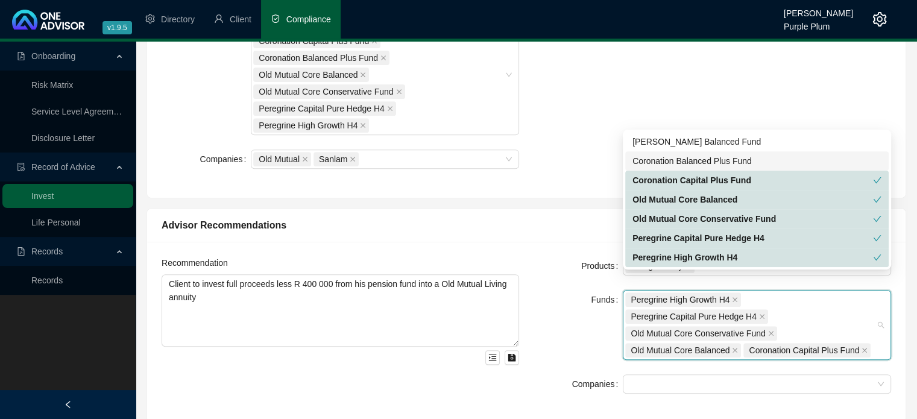
drag, startPoint x: 642, startPoint y: 163, endPoint x: 642, endPoint y: 134, distance: 28.9
click at [642, 162] on div "Coronation Balanced Plus Fund" at bounding box center [756, 160] width 249 height 13
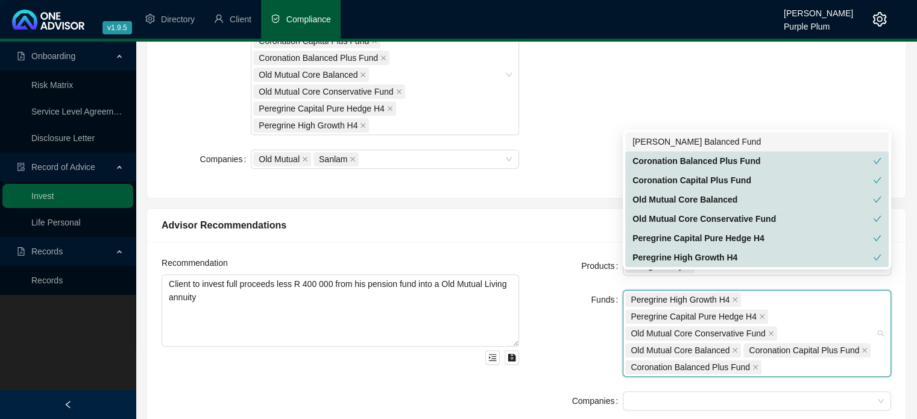
click at [643, 134] on div "[PERSON_NAME] Balanced Fund" at bounding box center [756, 141] width 263 height 19
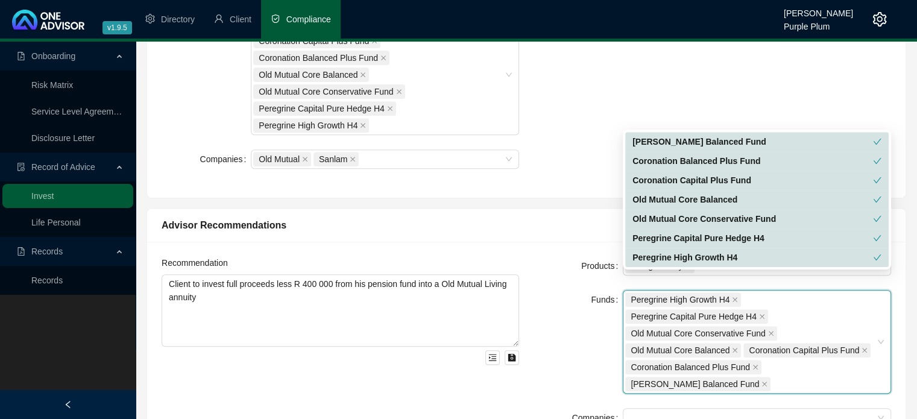
click at [521, 218] on div "Advisor Recommendations" at bounding box center [526, 225] width 729 height 15
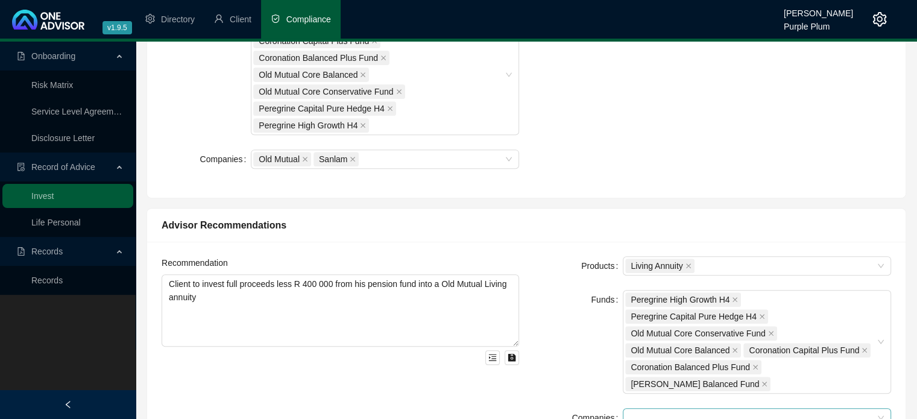
click at [635, 413] on div at bounding box center [750, 417] width 251 height 9
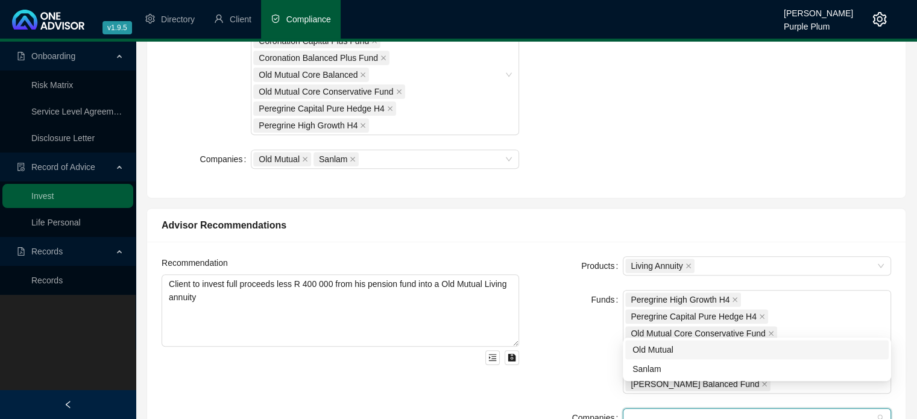
click at [637, 348] on div "Old Mutual" at bounding box center [756, 349] width 249 height 13
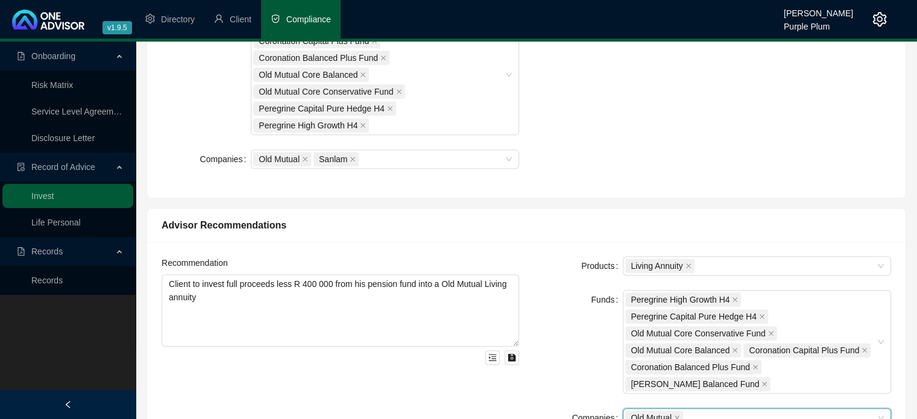
click at [557, 336] on div "Funds" at bounding box center [577, 342] width 89 height 104
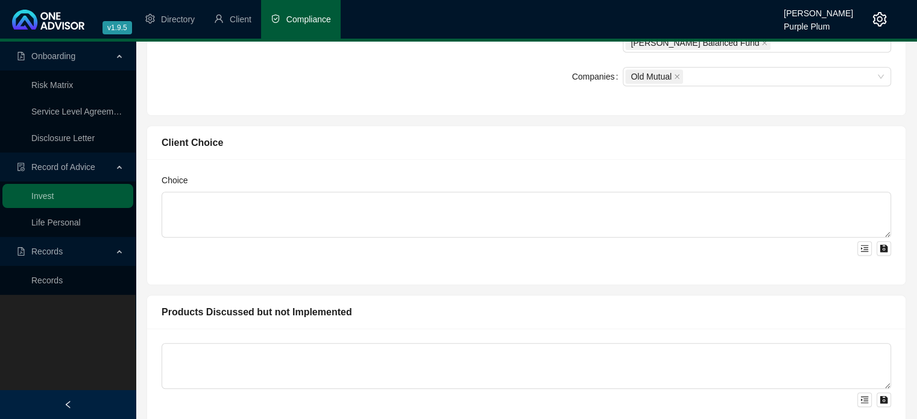
scroll to position [844, 0]
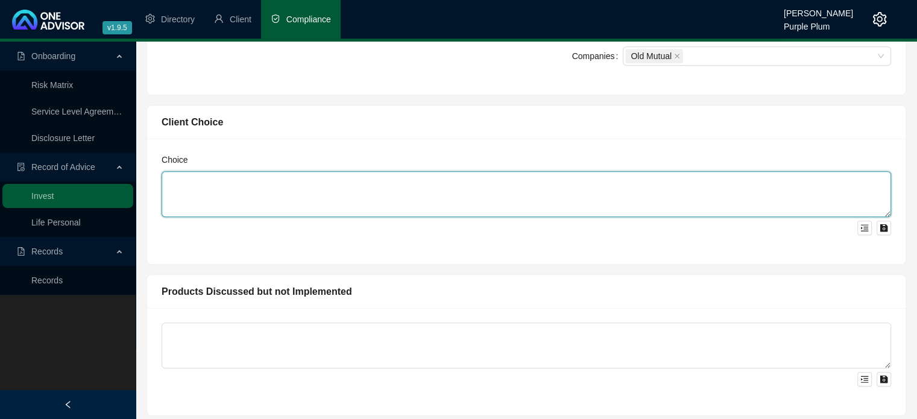
click at [218, 171] on textarea at bounding box center [526, 194] width 729 height 46
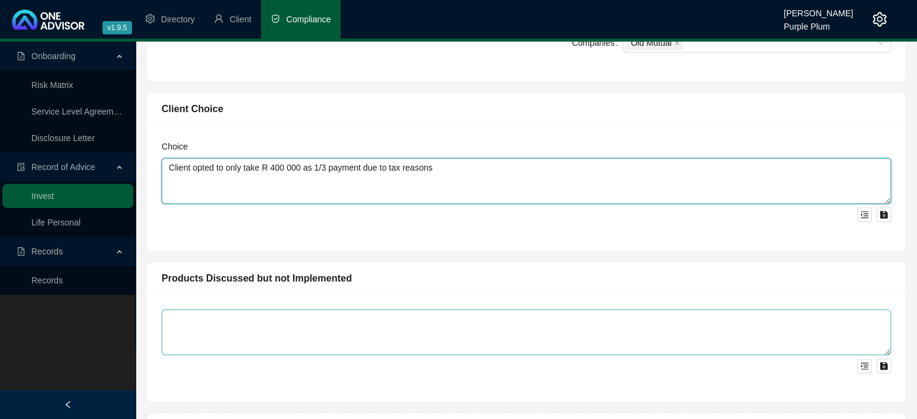
scroll to position [868, 0]
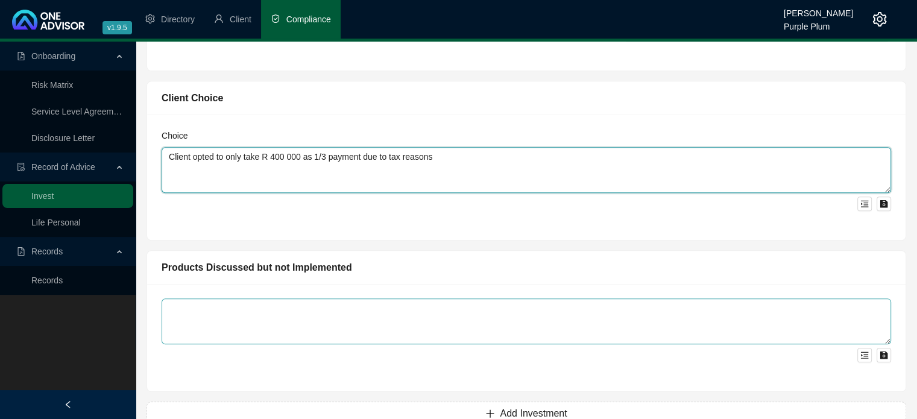
type textarea "Client opted to only take R 400 000 as 1/3 payment due to tax reasons"
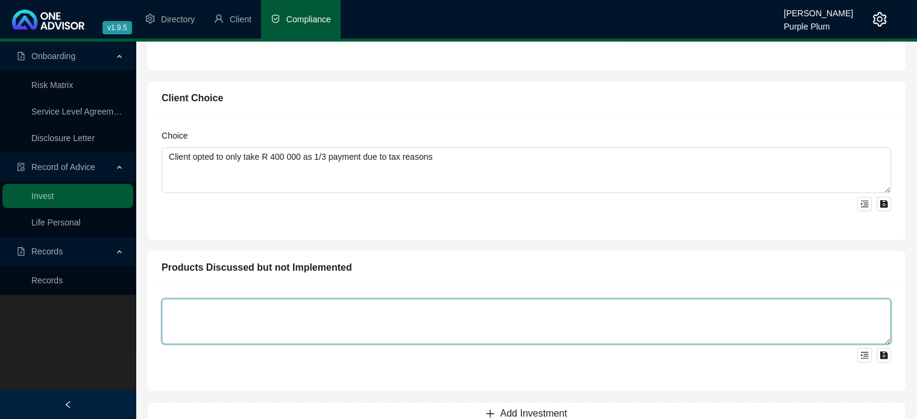
click at [281, 298] on textarea at bounding box center [526, 321] width 729 height 46
type textarea "Life annuity"
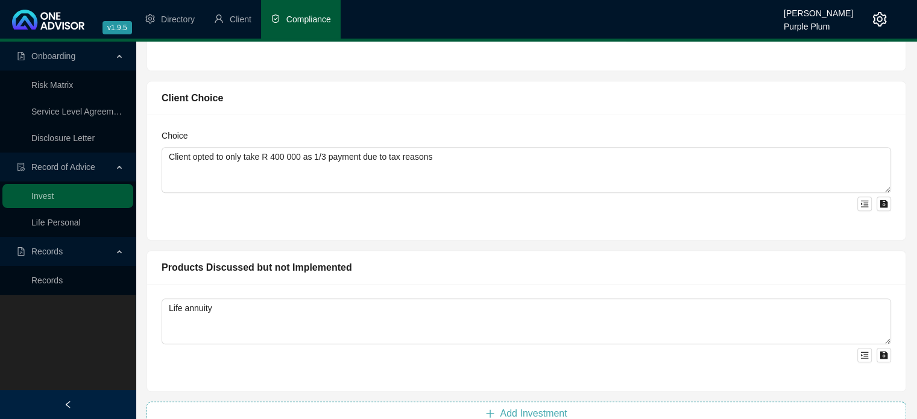
click at [506, 406] on span "Add Investment" at bounding box center [533, 413] width 67 height 14
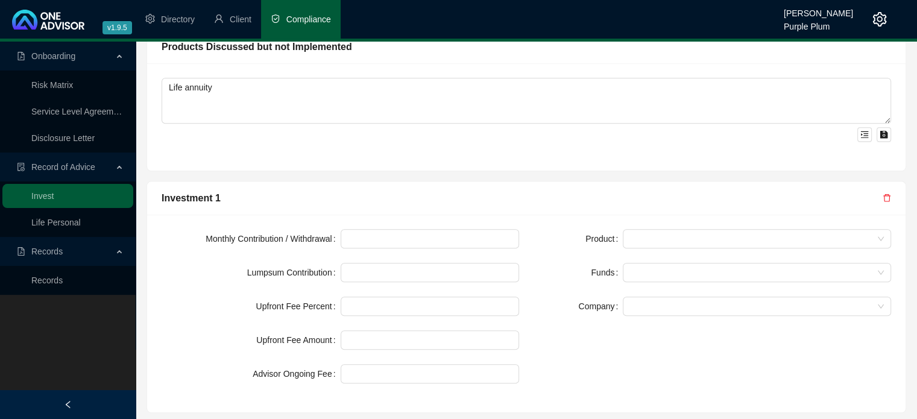
scroll to position [1109, 0]
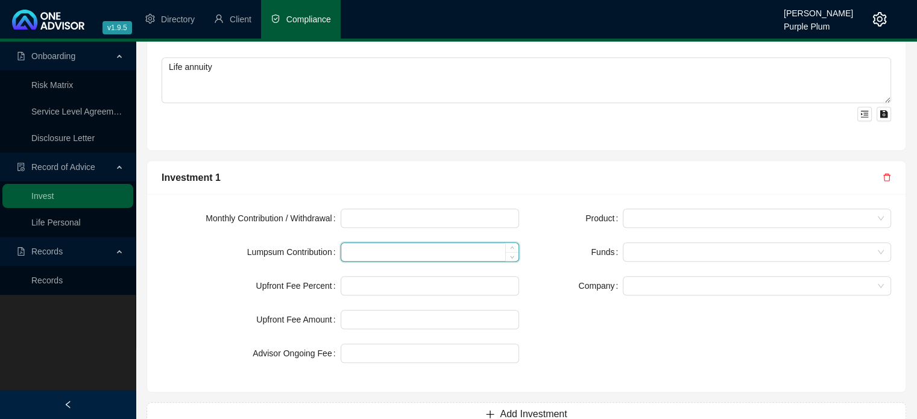
click at [376, 243] on input at bounding box center [430, 252] width 178 height 18
type input "7720213"
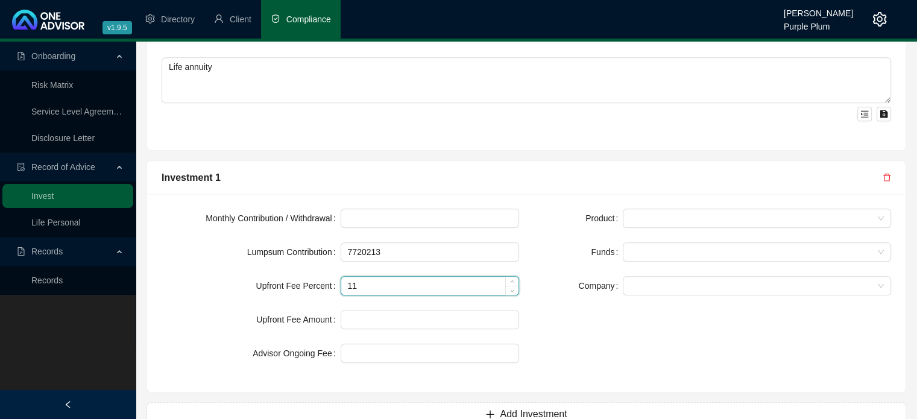
type input "1"
type input "11580"
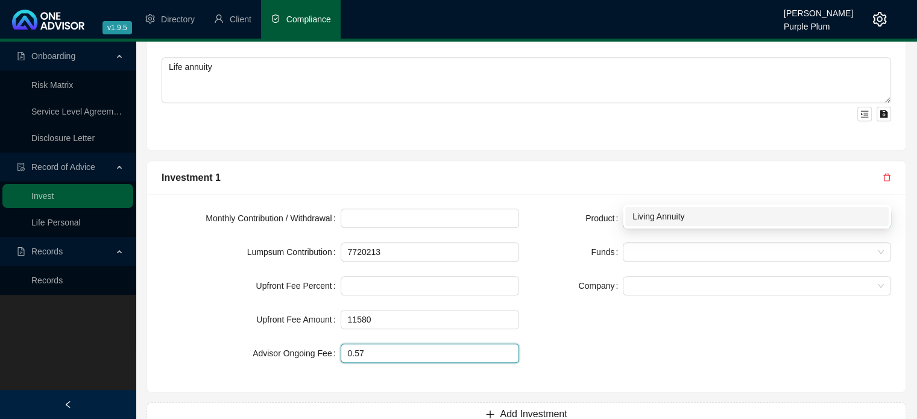
click at [640, 209] on span at bounding box center [757, 218] width 254 height 18
type input "0.57"
click at [646, 216] on div "Living Annuity" at bounding box center [756, 216] width 249 height 13
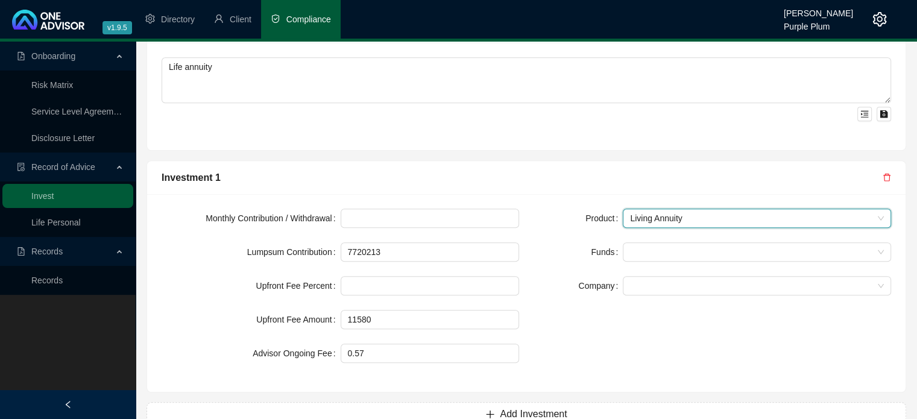
click at [571, 211] on form "Product Living Annuity Living Annuity Funds Company" at bounding box center [711, 252] width 357 height 87
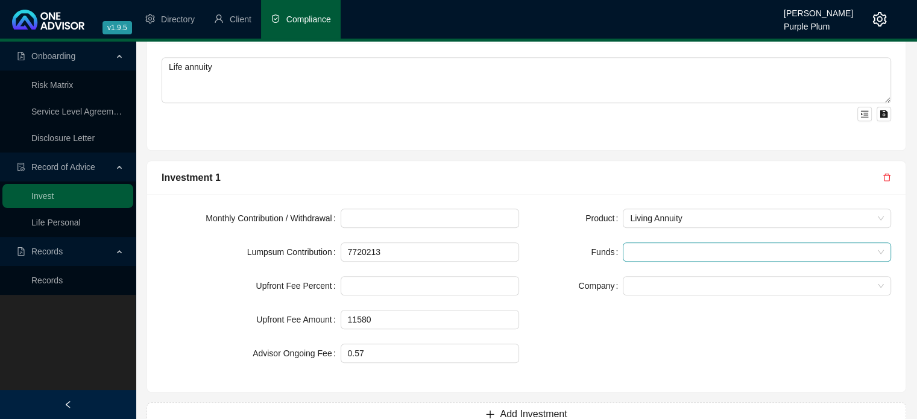
click at [627, 248] on div at bounding box center [628, 252] width 7 height 9
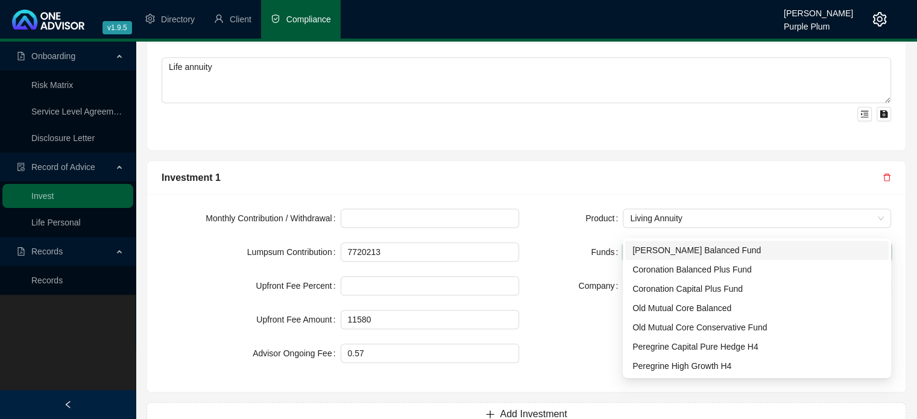
click at [641, 248] on div "[PERSON_NAME] Balanced Fund" at bounding box center [756, 249] width 249 height 13
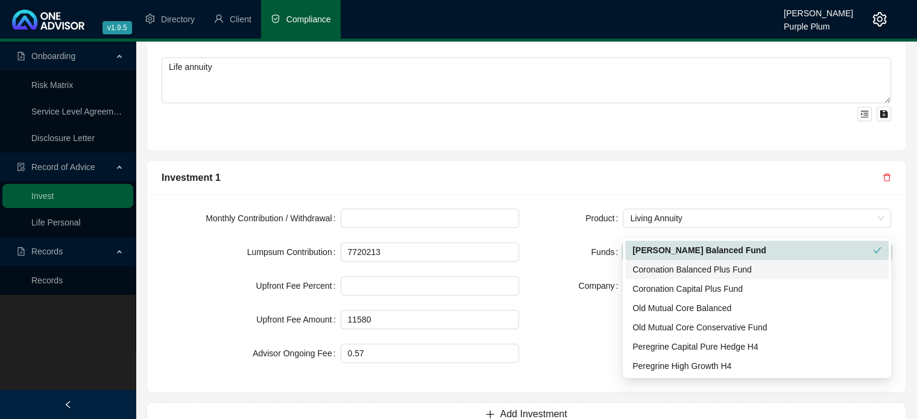
drag, startPoint x: 642, startPoint y: 263, endPoint x: 641, endPoint y: 282, distance: 18.7
click at [642, 265] on div "Coronation Balanced Plus Fund" at bounding box center [756, 269] width 249 height 13
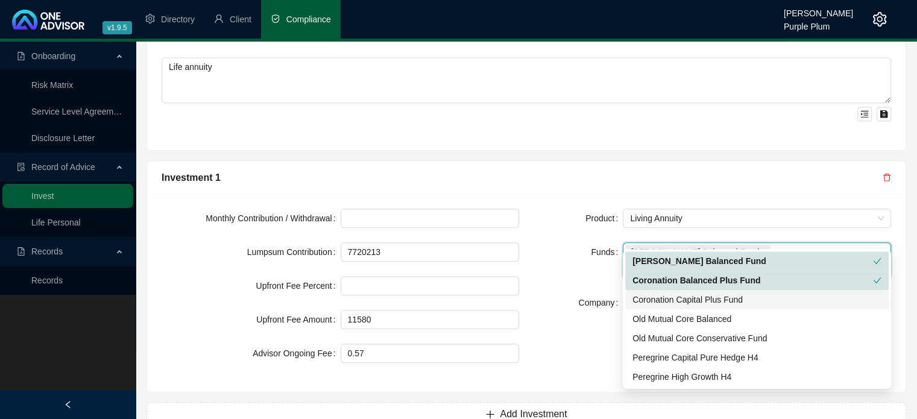
click at [642, 301] on div "Coronation Capital Plus Fund" at bounding box center [756, 299] width 249 height 13
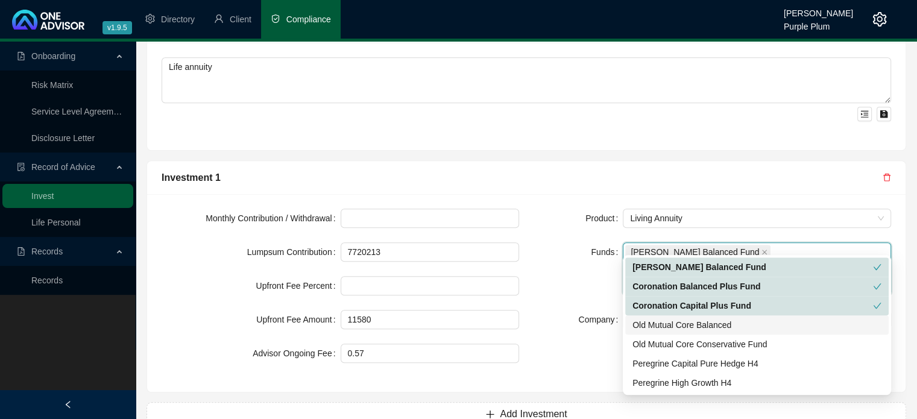
click at [645, 324] on div "Old Mutual Core Balanced" at bounding box center [756, 324] width 249 height 13
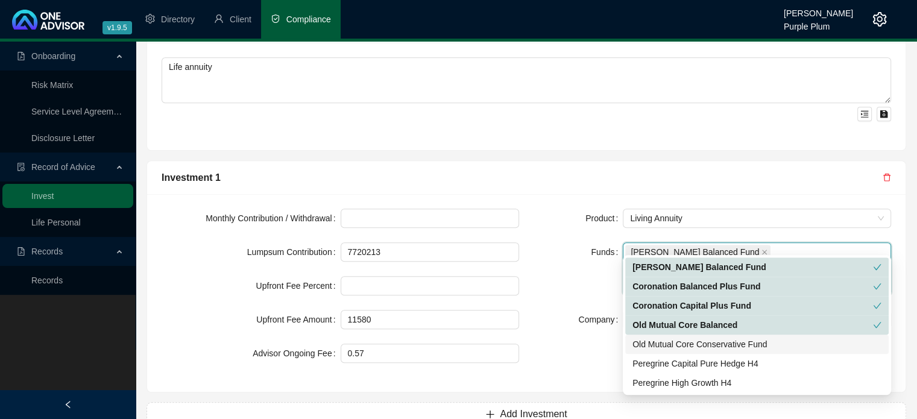
drag, startPoint x: 641, startPoint y: 342, endPoint x: 642, endPoint y: 350, distance: 7.9
click at [641, 344] on div "Old Mutual Core Conservative Fund" at bounding box center [756, 344] width 249 height 13
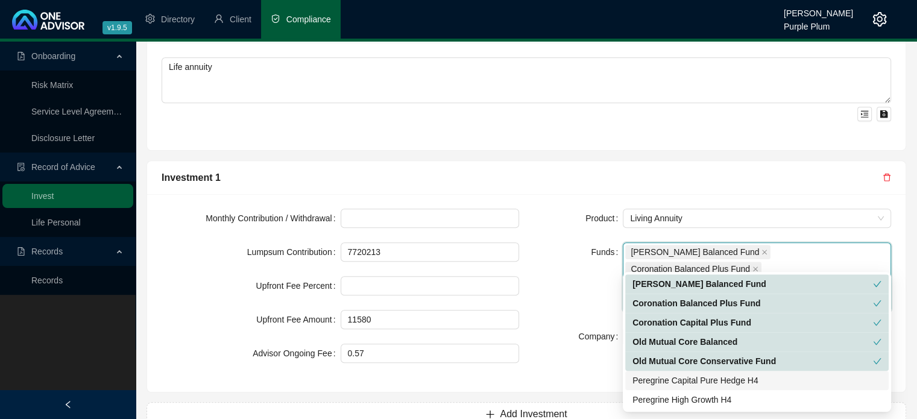
click at [648, 381] on div "Peregrine Capital Pure Hedge H4" at bounding box center [756, 380] width 249 height 13
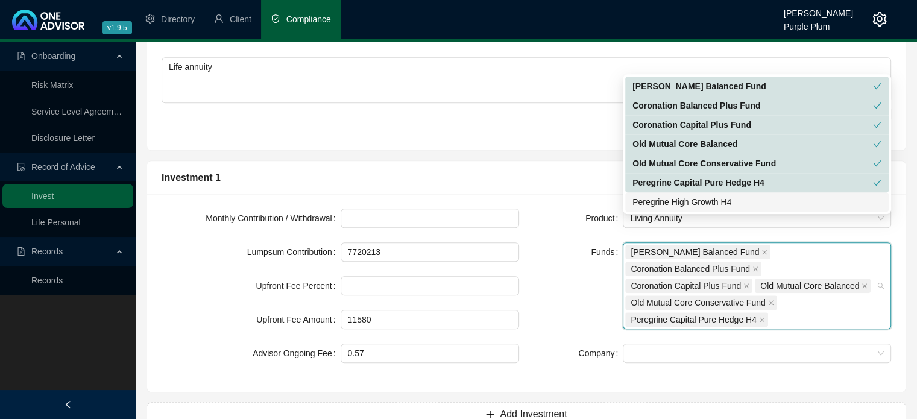
click at [657, 203] on div "Peregrine High Growth H4" at bounding box center [756, 201] width 249 height 13
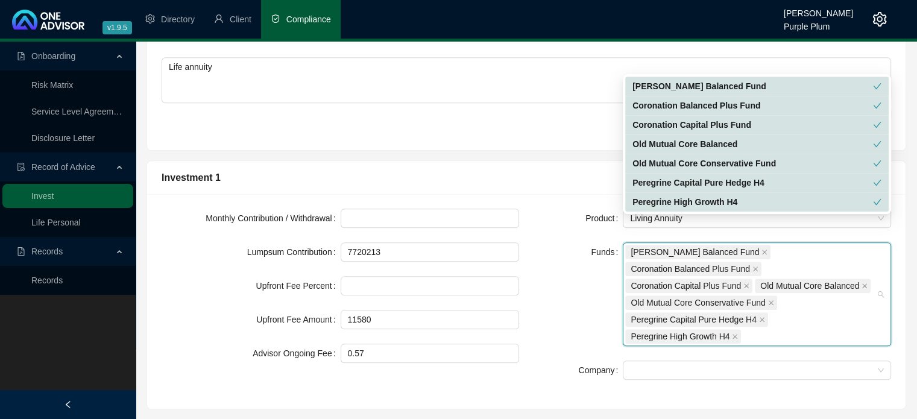
click at [518, 161] on div "Investment 1" at bounding box center [526, 178] width 758 height 34
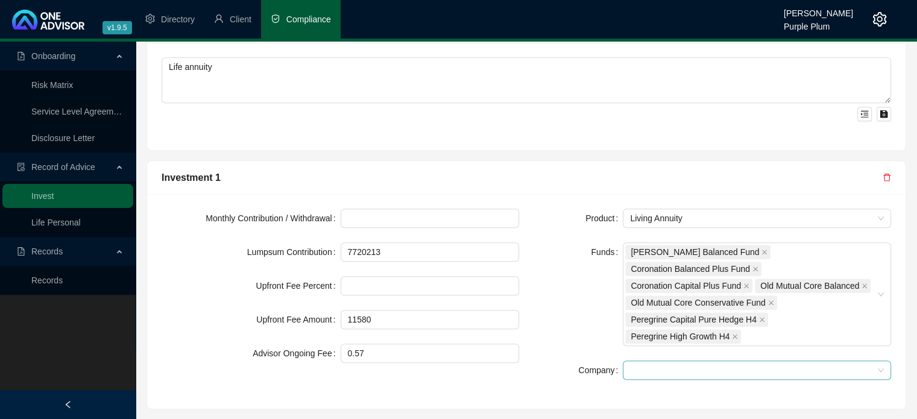
click at [628, 360] on div at bounding box center [757, 369] width 268 height 19
click at [646, 348] on div "Old Mutual" at bounding box center [756, 351] width 249 height 13
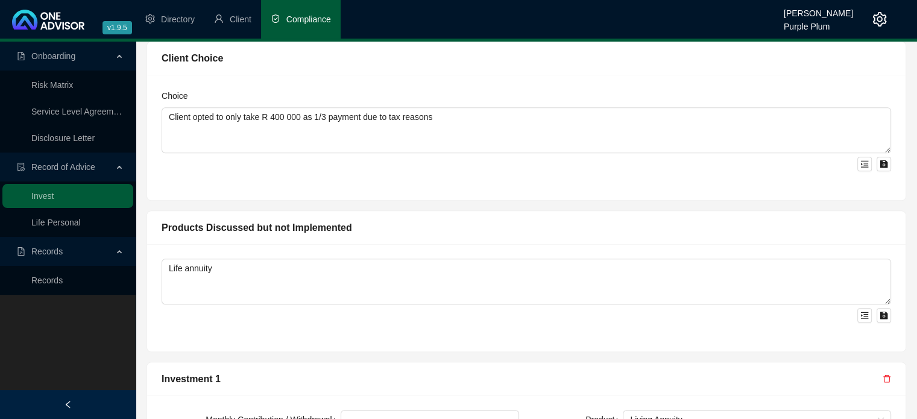
scroll to position [868, 0]
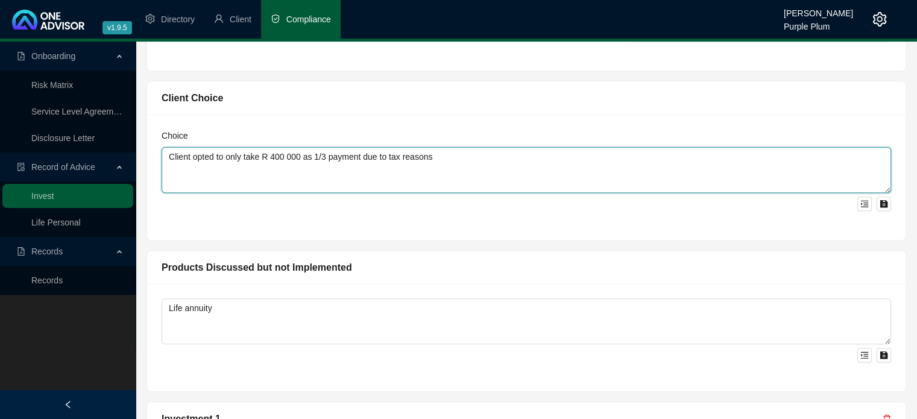
click at [432, 147] on textarea "Client opted to only take R 400 000 as 1/3 payment due to tax reasons" at bounding box center [526, 170] width 729 height 46
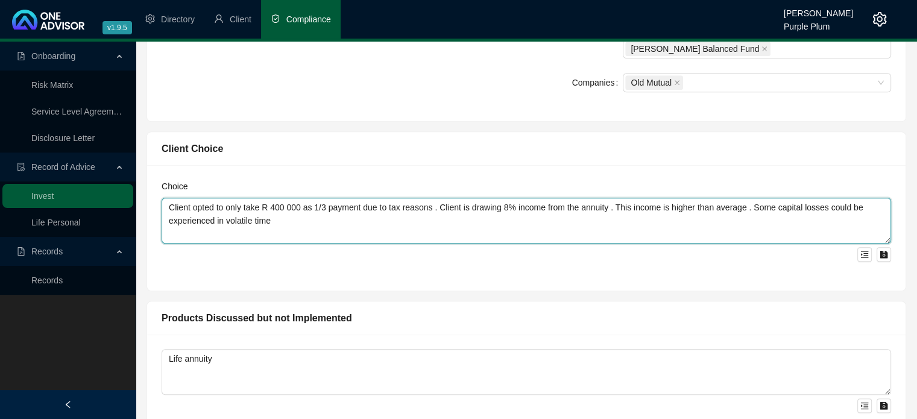
scroll to position [808, 0]
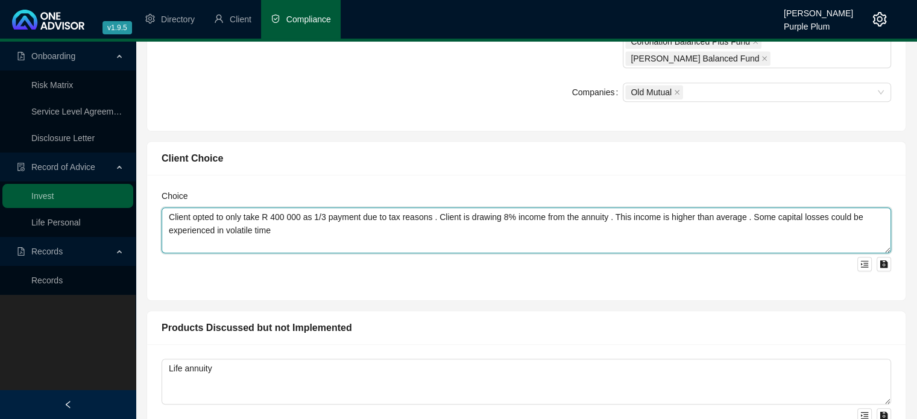
click at [273, 207] on textarea "Client opted to only take R 400 000 as 1/3 payment due to tax reasons . Client …" at bounding box center [526, 230] width 729 height 46
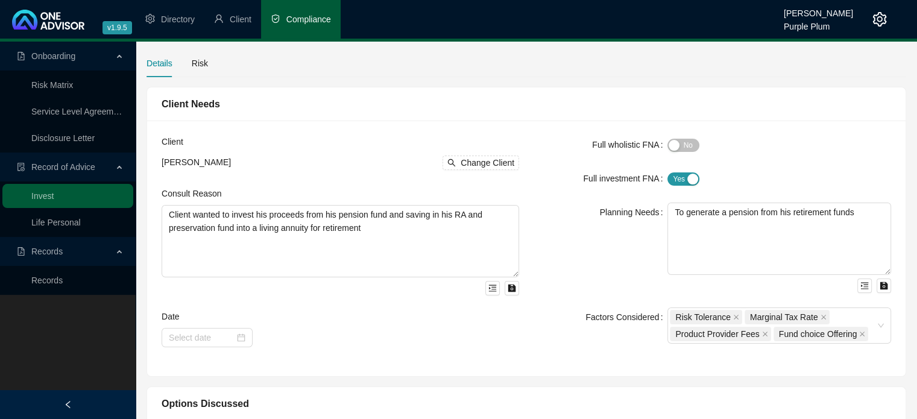
scroll to position [0, 0]
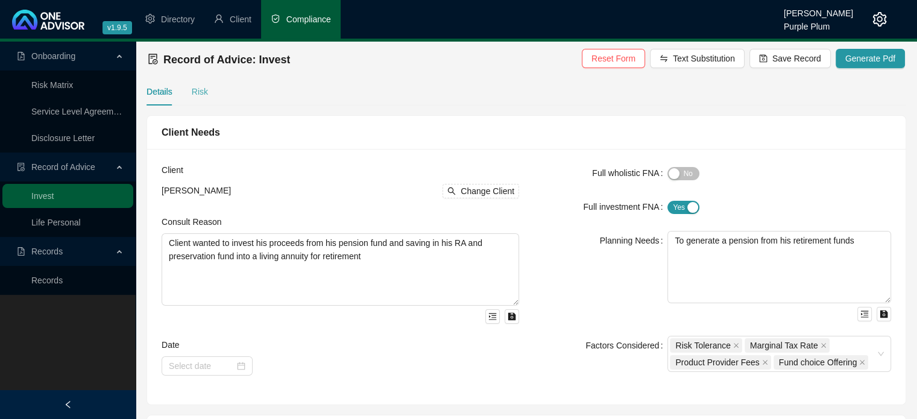
type textarea "Client opted to only take R 400 000 as 1/3 payment due to tax reasons . Client …"
click at [201, 93] on div "Risk" at bounding box center [200, 91] width 16 height 13
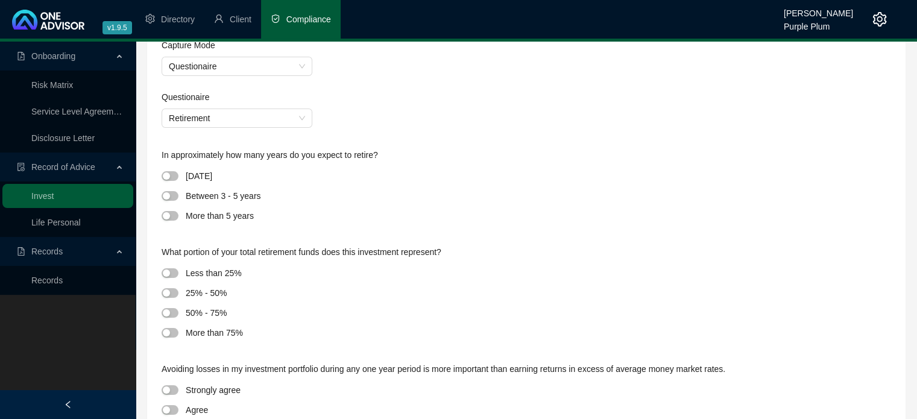
scroll to position [121, 0]
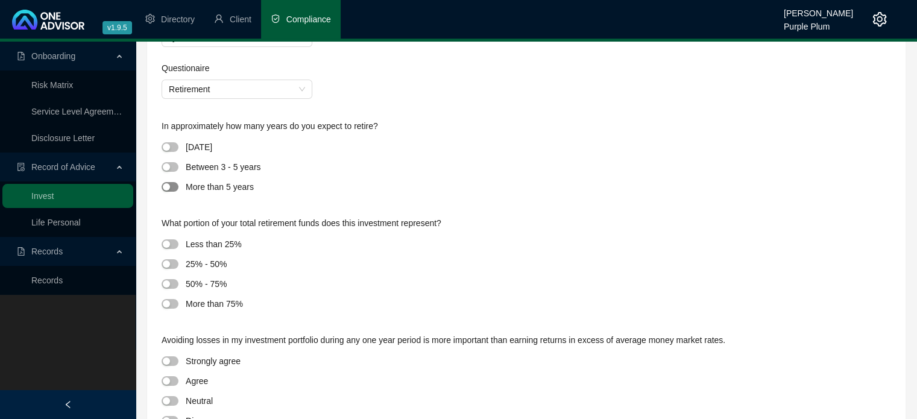
click at [174, 189] on span "button" at bounding box center [170, 187] width 17 height 10
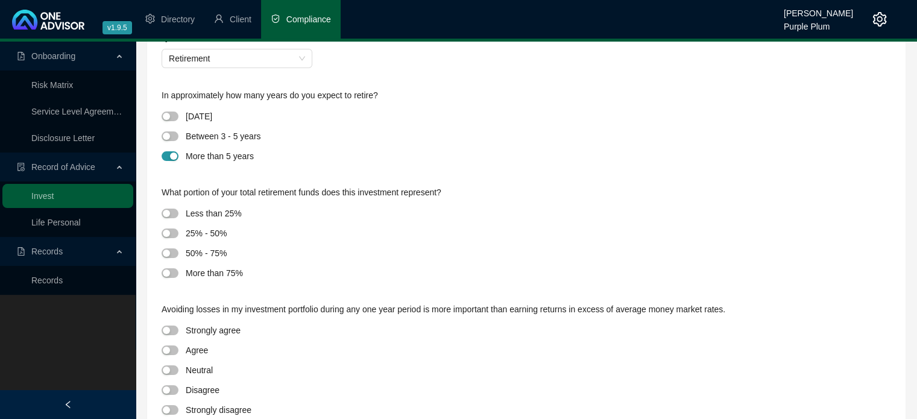
scroll to position [181, 0]
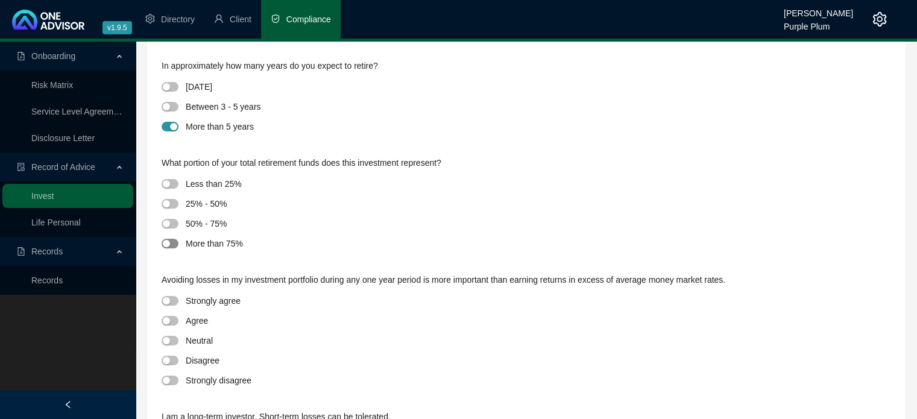
click at [176, 243] on span "button" at bounding box center [170, 244] width 17 height 10
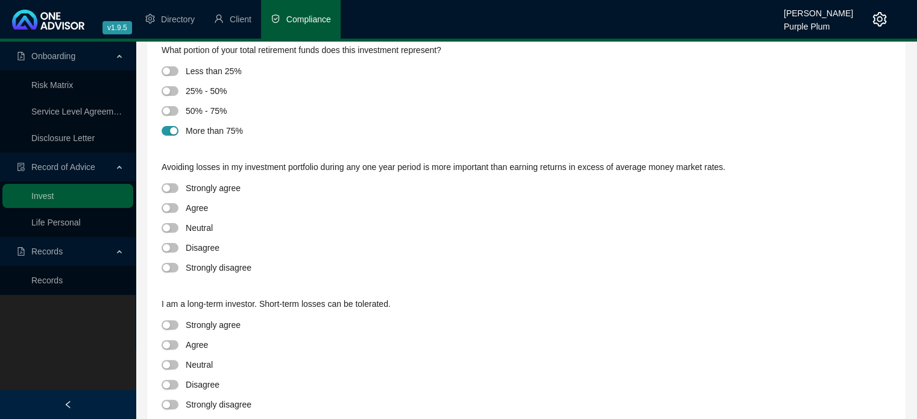
scroll to position [301, 0]
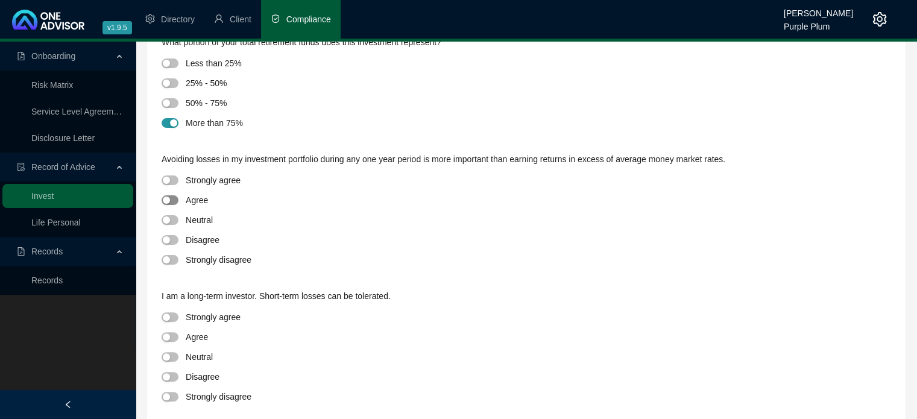
click at [174, 202] on span "button" at bounding box center [170, 200] width 17 height 10
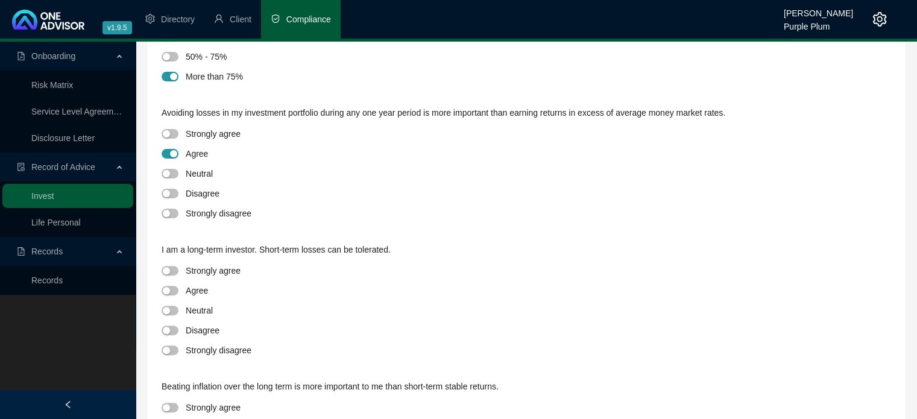
scroll to position [482, 0]
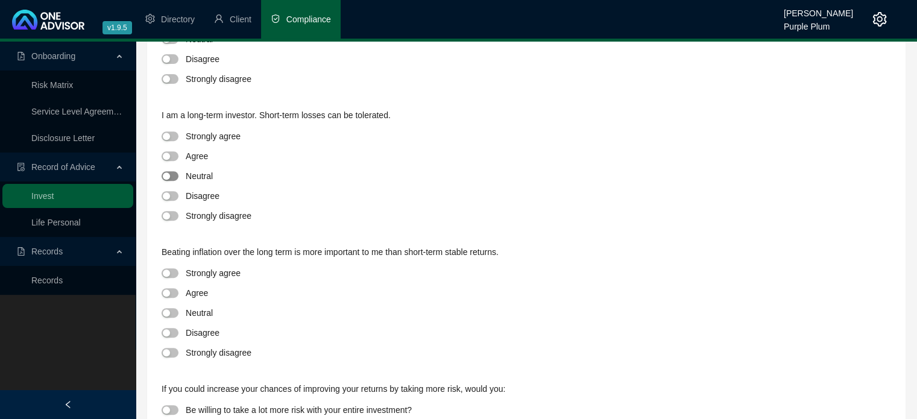
click at [171, 175] on span "button" at bounding box center [170, 176] width 17 height 10
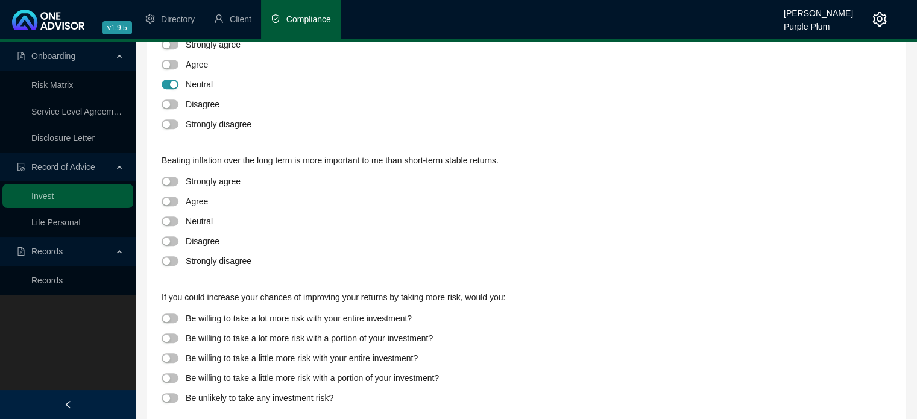
scroll to position [591, 0]
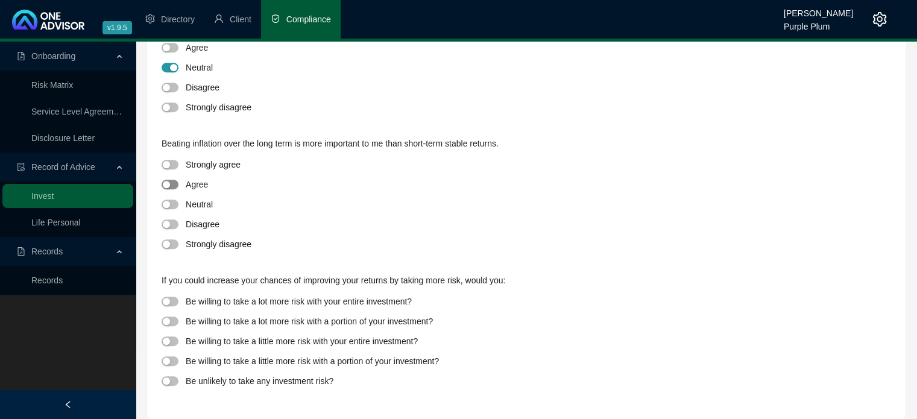
click at [174, 186] on span "button" at bounding box center [170, 185] width 17 height 10
click at [174, 341] on span "button" at bounding box center [170, 341] width 17 height 10
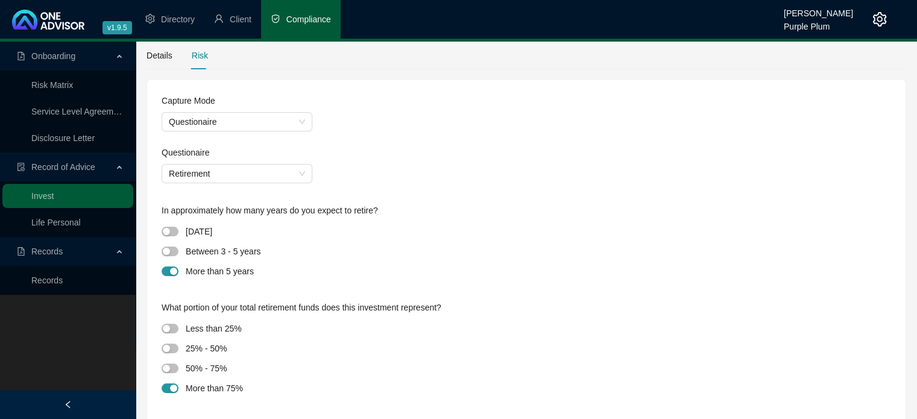
scroll to position [0, 0]
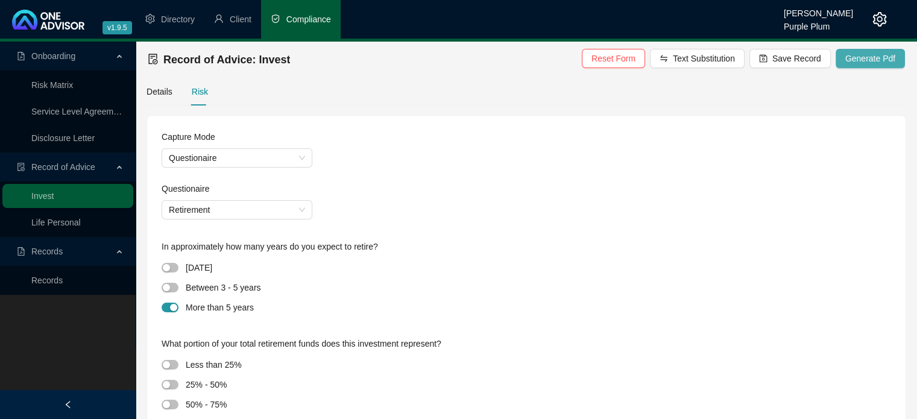
click at [866, 61] on span "Generate Pdf" at bounding box center [870, 58] width 50 height 13
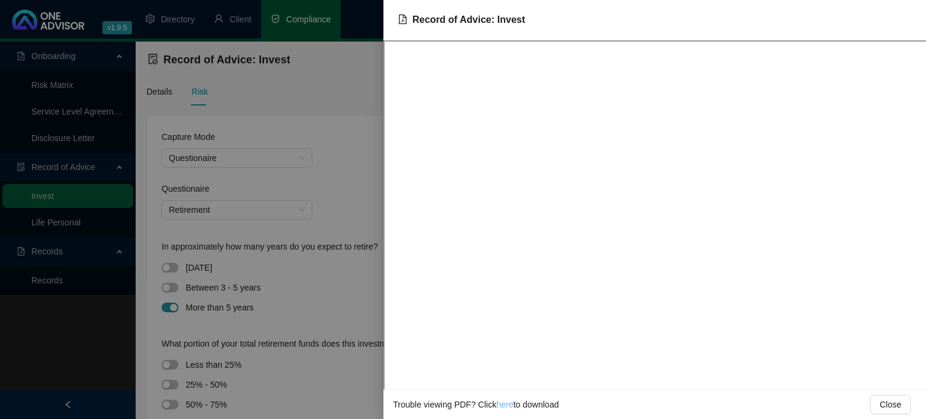
click at [505, 404] on link "here" at bounding box center [504, 405] width 17 height 10
click at [323, 183] on div at bounding box center [463, 209] width 926 height 419
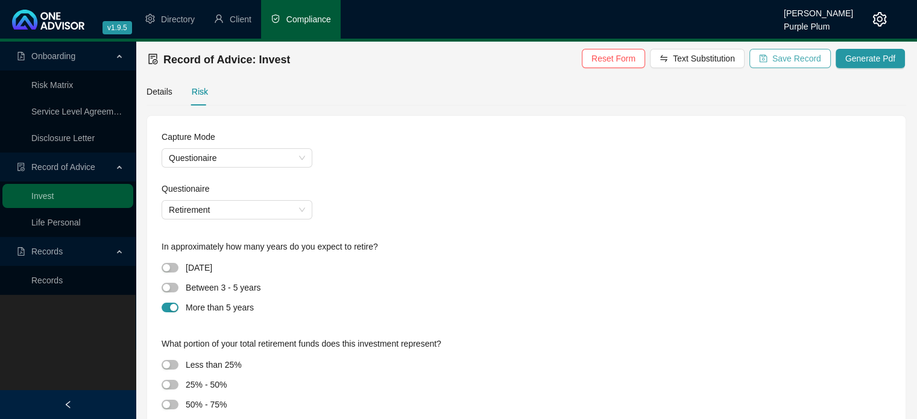
click at [793, 60] on span "Save Record" at bounding box center [796, 58] width 49 height 13
click at [63, 276] on link "Records" at bounding box center [46, 280] width 31 height 10
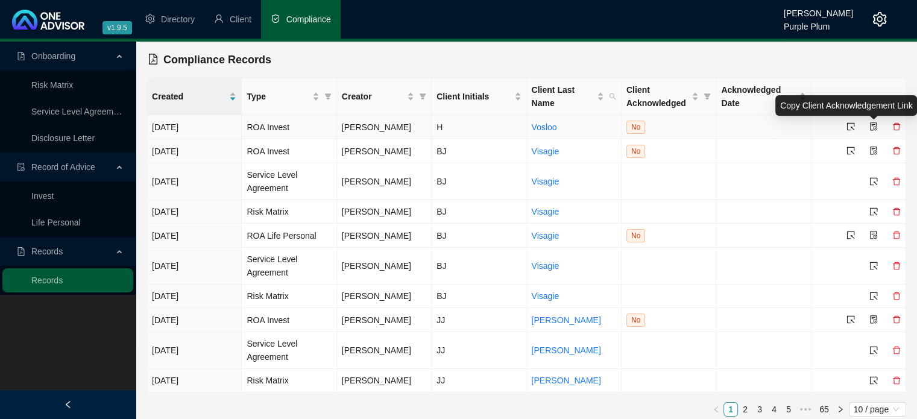
click at [874, 128] on icon "file-protect" at bounding box center [873, 126] width 8 height 8
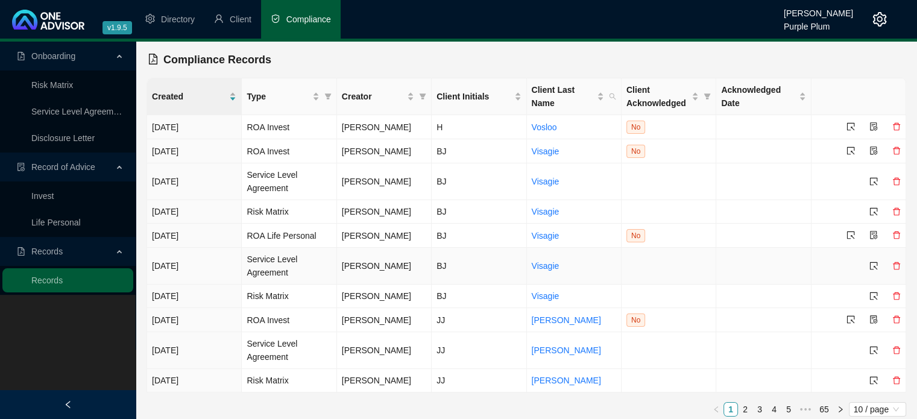
scroll to position [6, 0]
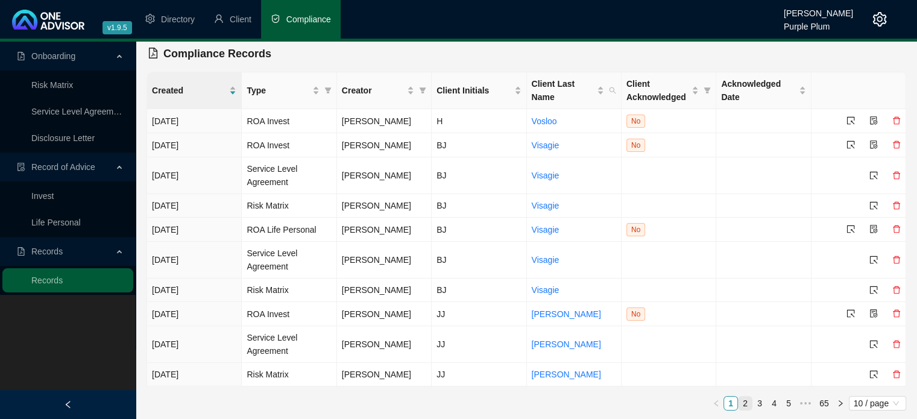
click at [744, 399] on link "2" at bounding box center [744, 403] width 13 height 13
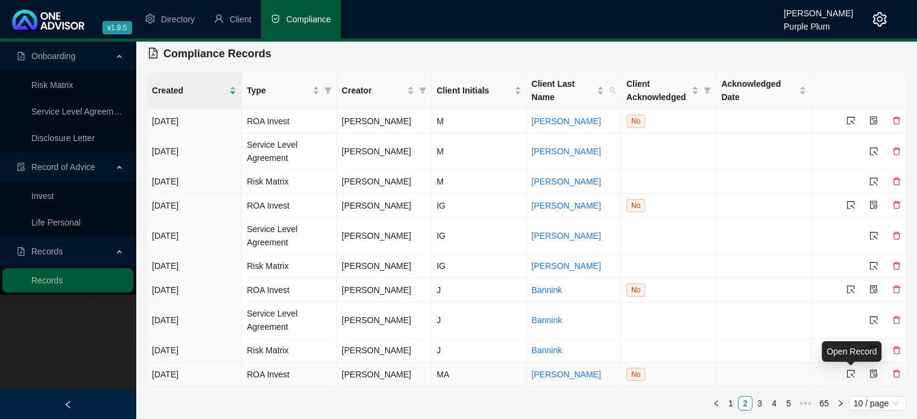
click at [850, 374] on icon "select" at bounding box center [850, 373] width 8 height 8
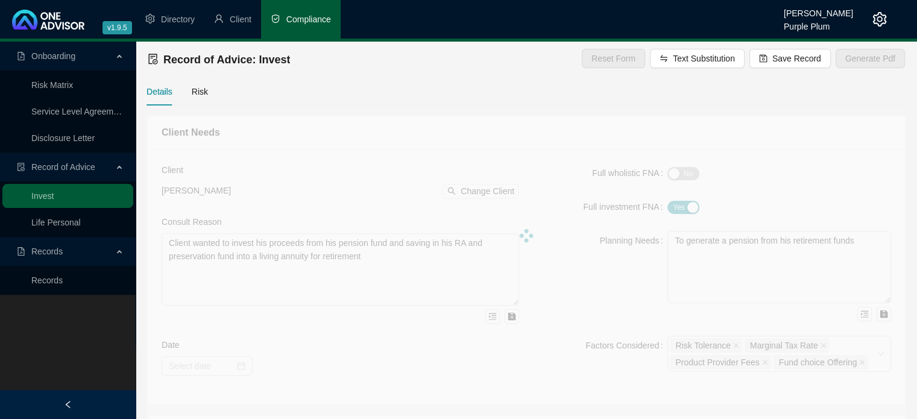
type textarea "We met to discuss investment options for funds currently available to be invest…"
type textarea "I propose that we invest the funds into the Momentum Wealth flexible Investment…"
type textarea "Offshore Endowment, Offshore Sinking Fund, offshore Unit Trust, Endowment, Livi…"
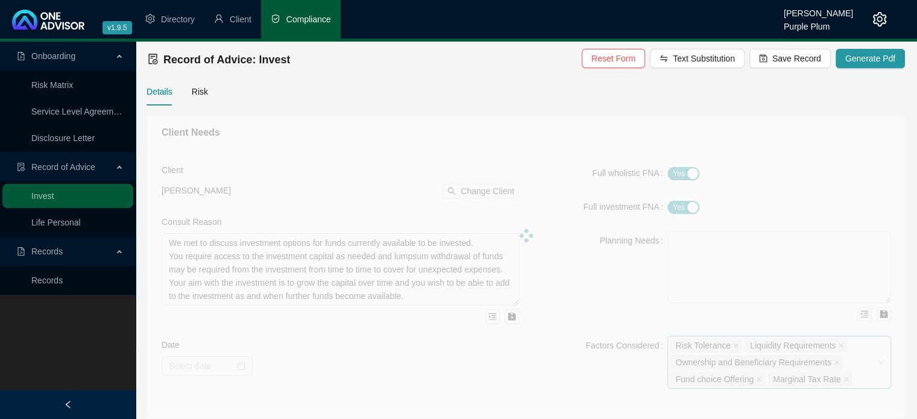
type input "[DATE]"
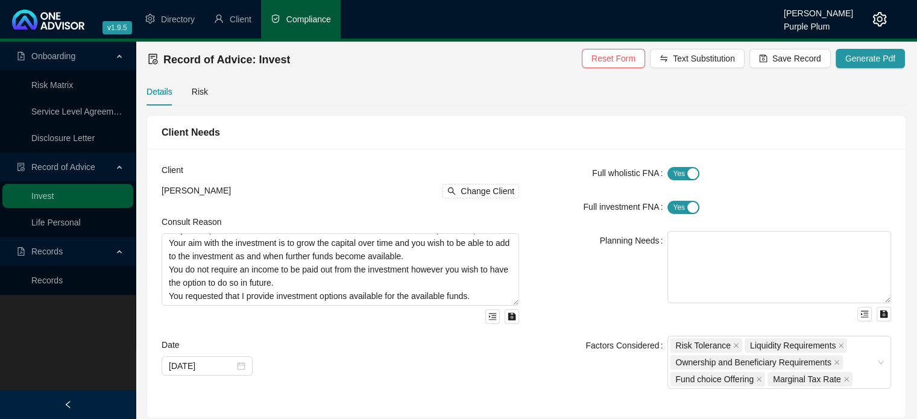
click at [300, 24] on span "Compliance" at bounding box center [308, 19] width 45 height 10
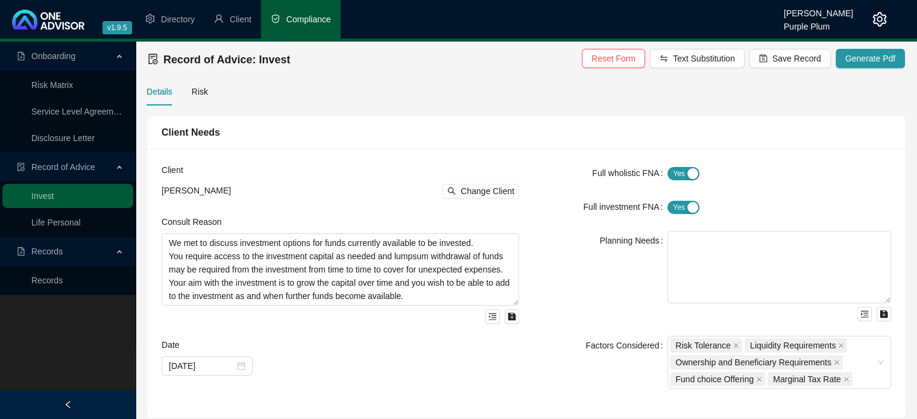
scroll to position [6, 0]
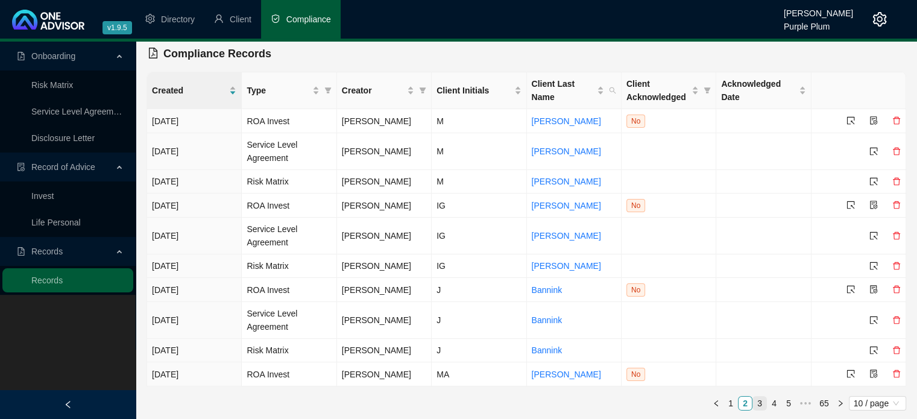
click at [761, 399] on link "3" at bounding box center [759, 403] width 13 height 13
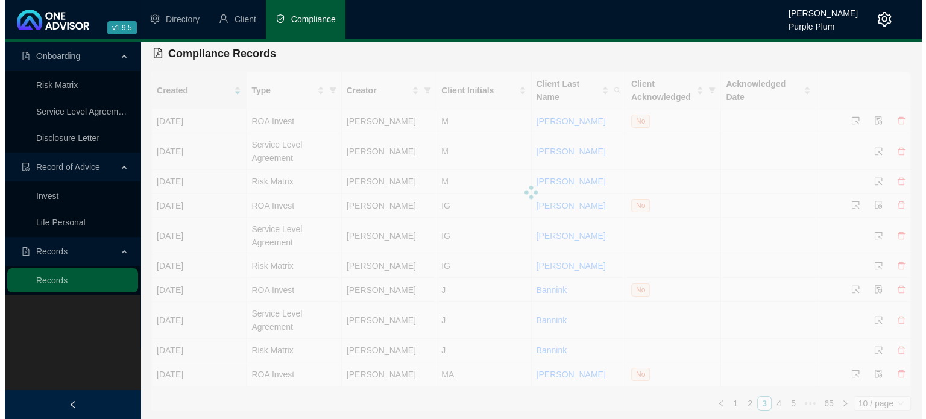
scroll to position [0, 0]
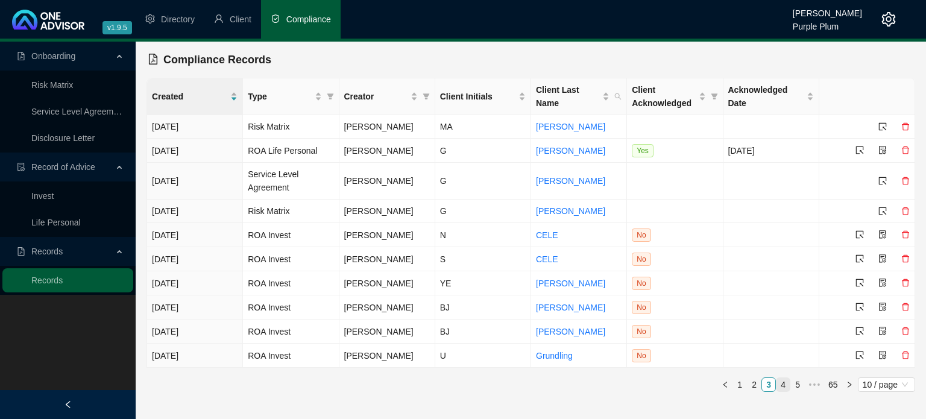
click at [784, 385] on link "4" at bounding box center [782, 384] width 13 height 13
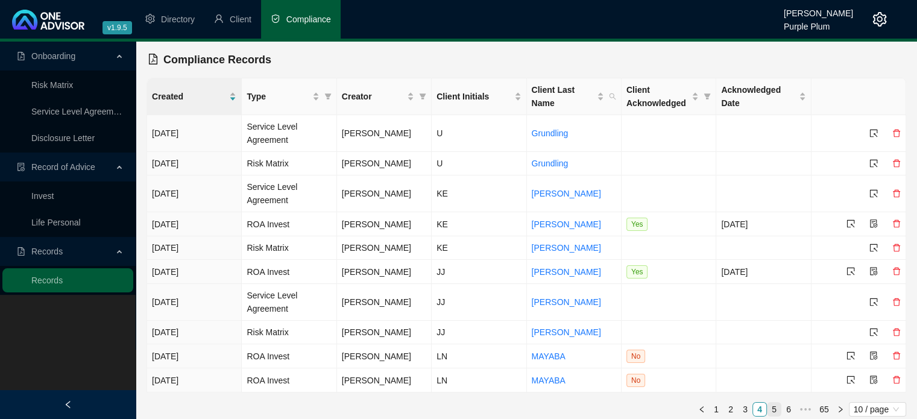
click at [775, 407] on link "5" at bounding box center [773, 409] width 13 height 13
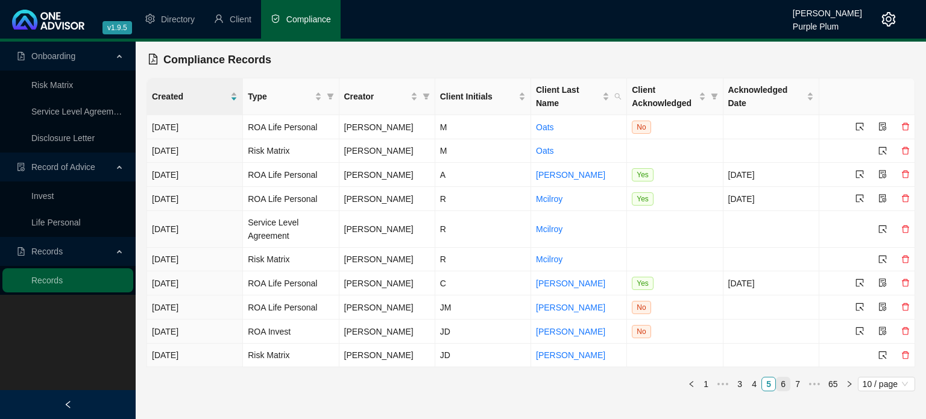
click at [782, 385] on link "6" at bounding box center [782, 383] width 13 height 13
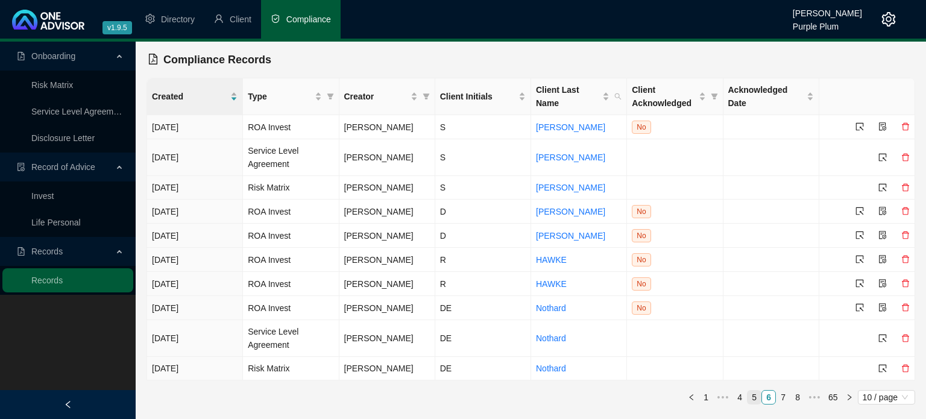
click at [754, 397] on link "5" at bounding box center [753, 397] width 13 height 13
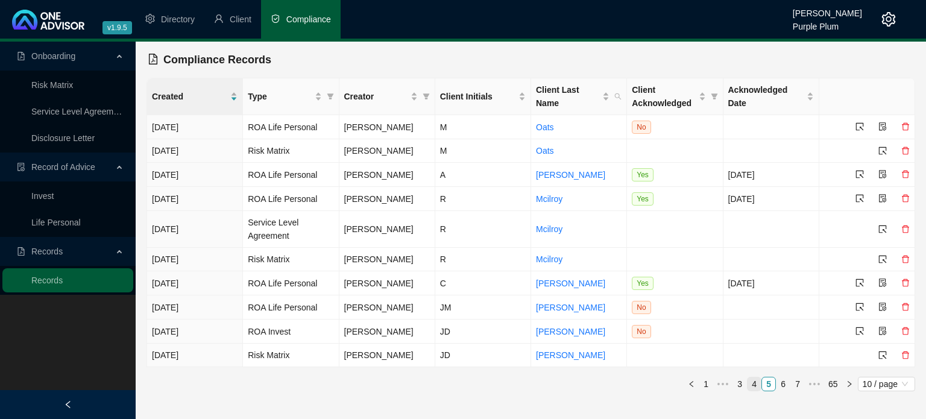
click at [755, 386] on link "4" at bounding box center [753, 383] width 13 height 13
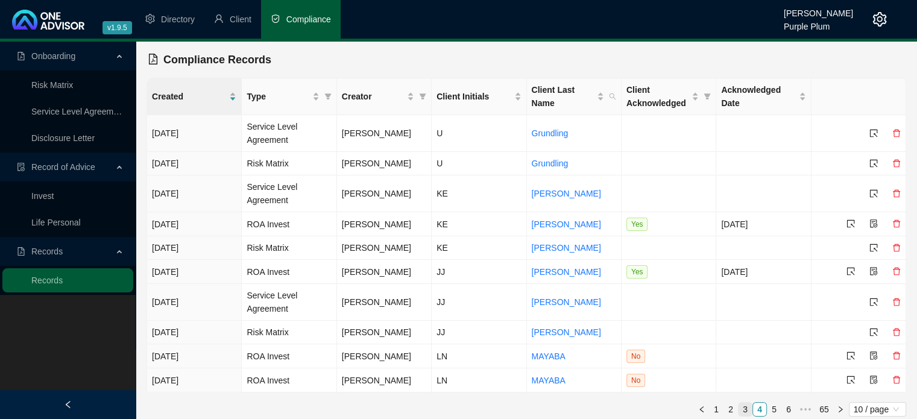
click at [741, 406] on link "3" at bounding box center [744, 409] width 13 height 13
